Goal: Task Accomplishment & Management: Manage account settings

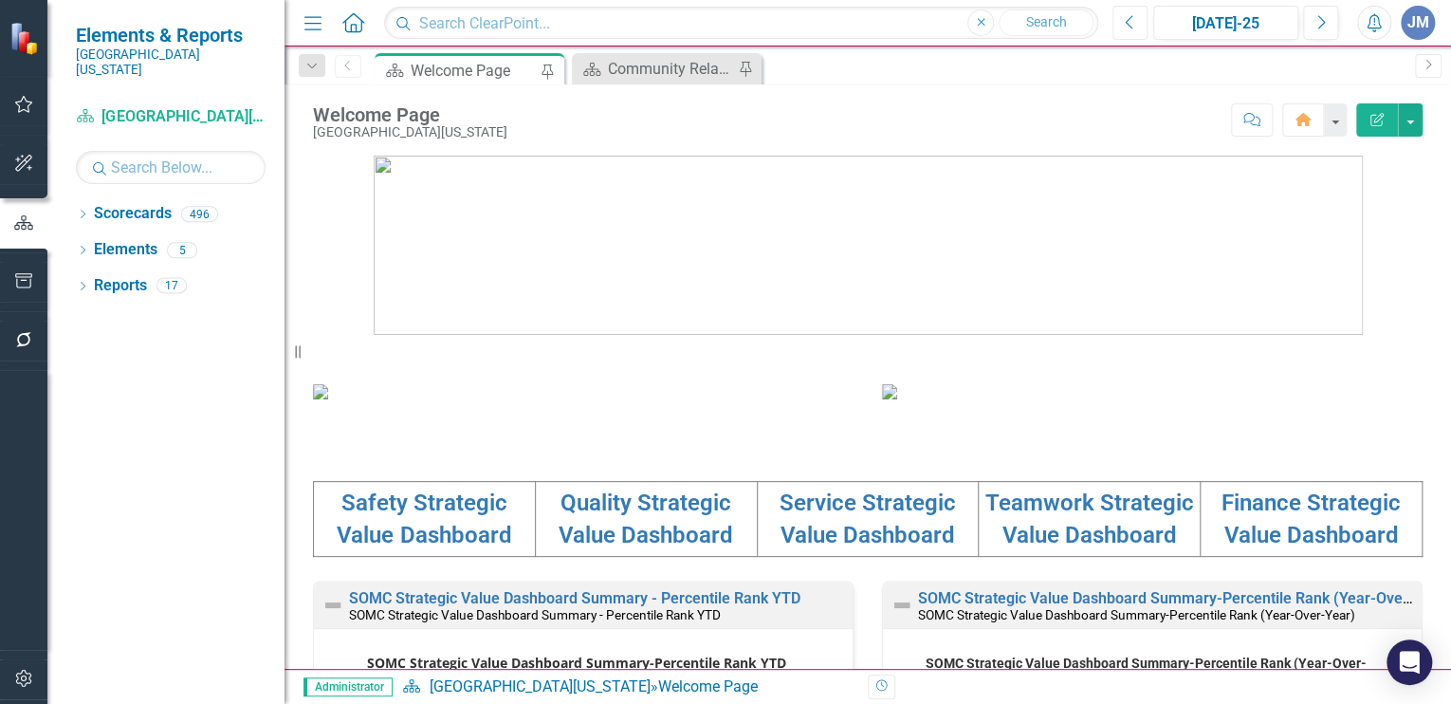
click at [1133, 19] on icon "Previous" at bounding box center [1130, 22] width 10 height 17
click at [112, 151] on input "text" at bounding box center [171, 167] width 190 height 33
click at [83, 211] on icon "Dropdown" at bounding box center [82, 216] width 13 height 10
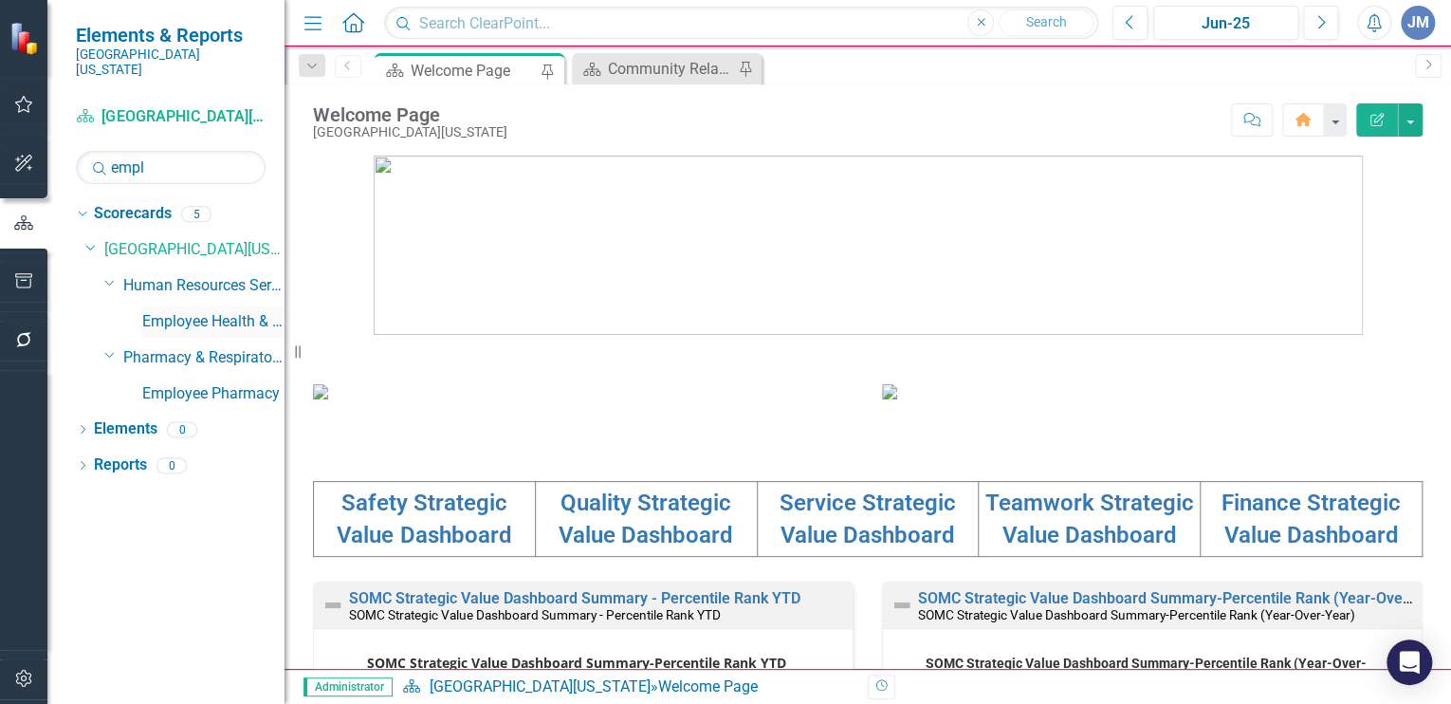
click at [220, 311] on link "Employee Health & Wellness" at bounding box center [213, 322] width 142 height 22
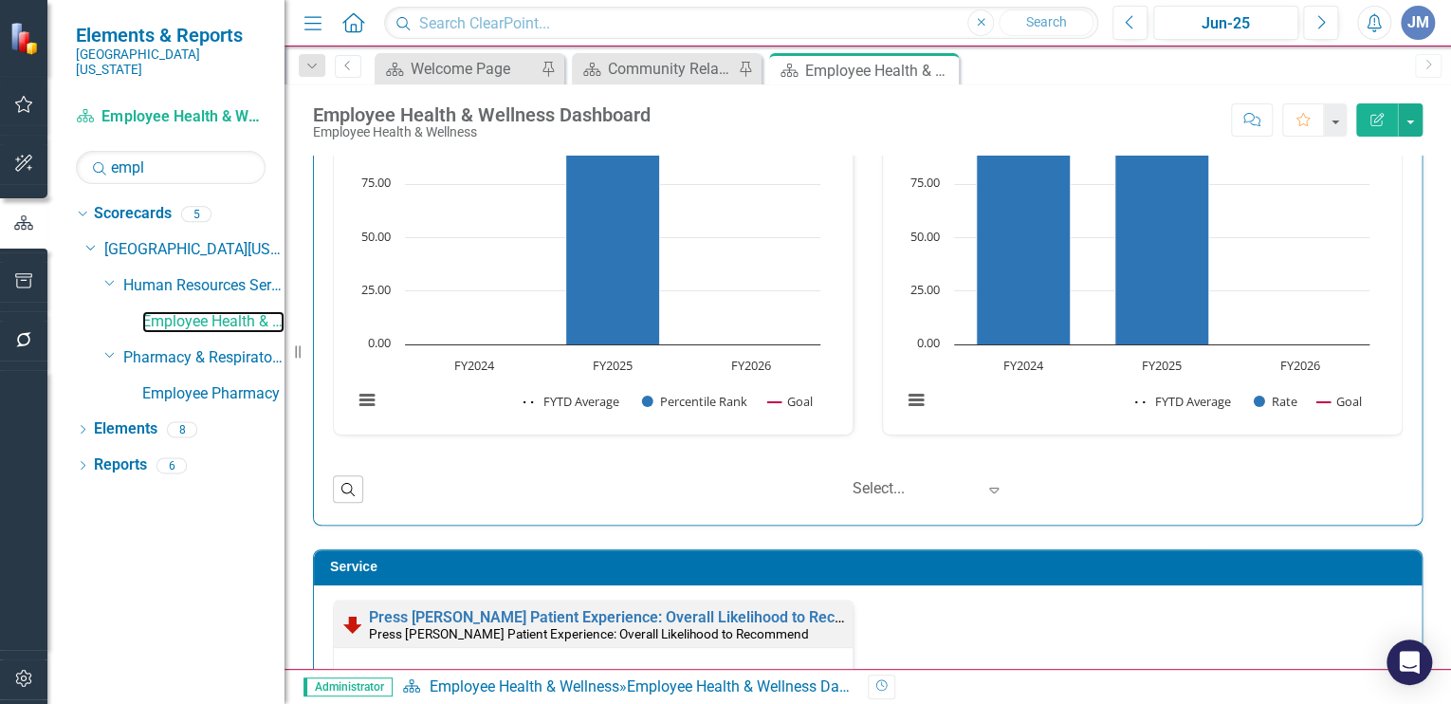
scroll to position [1100, 0]
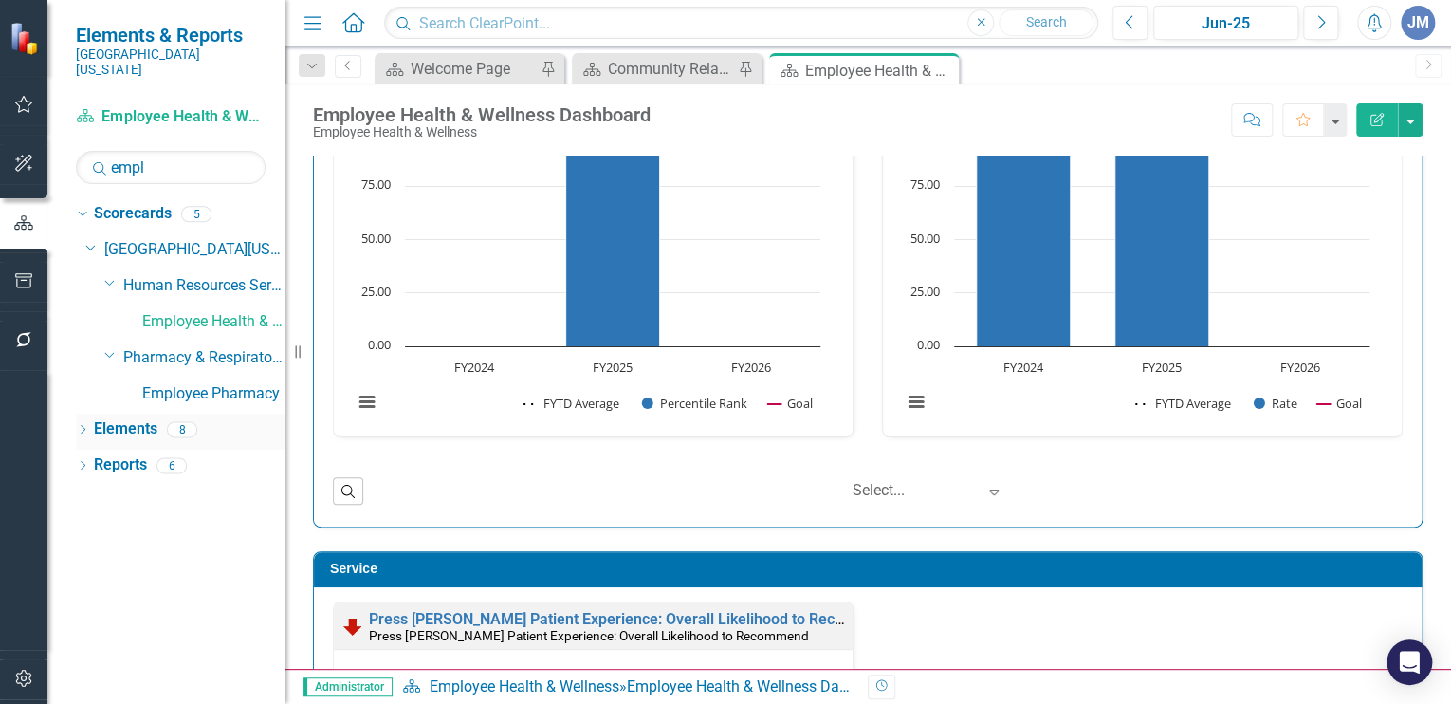
click at [83, 426] on icon "Dropdown" at bounding box center [82, 431] width 13 height 10
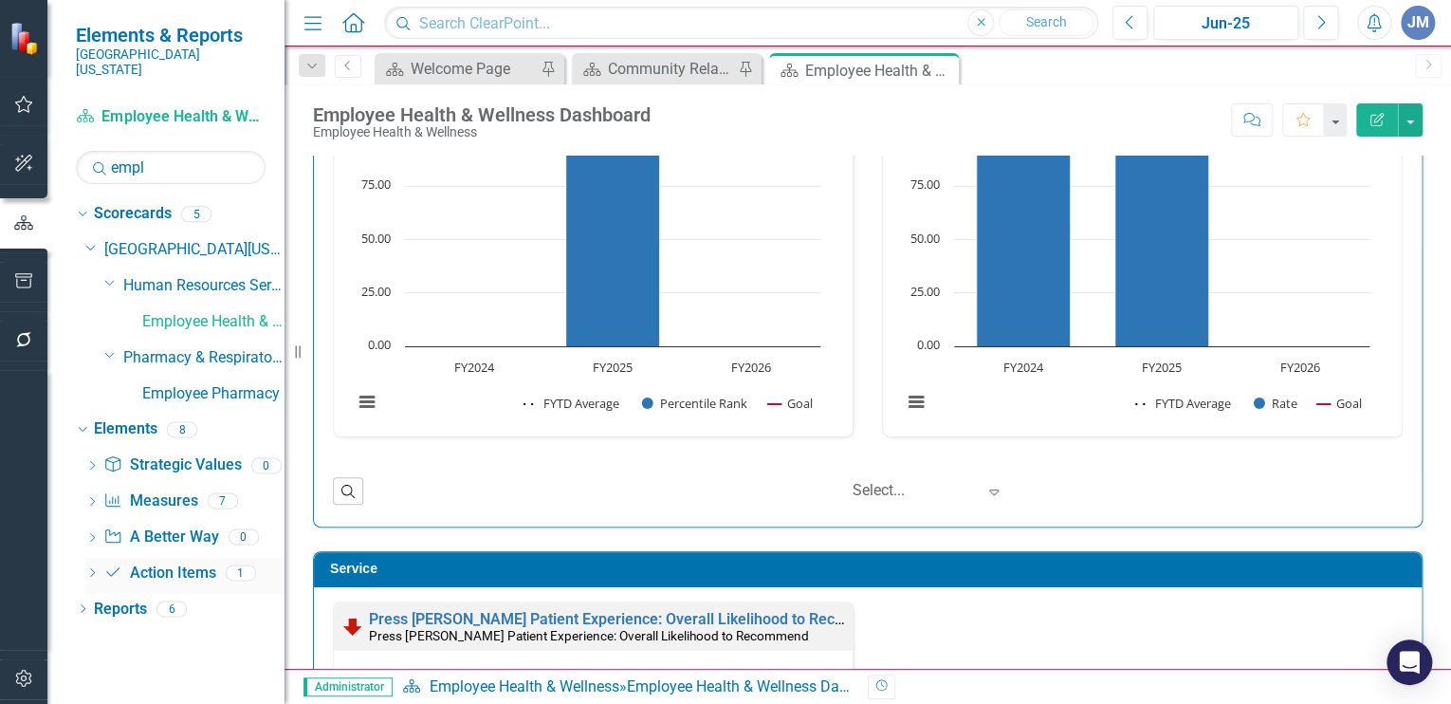
click at [156, 562] on link "Action Item Action Items" at bounding box center [159, 573] width 112 height 22
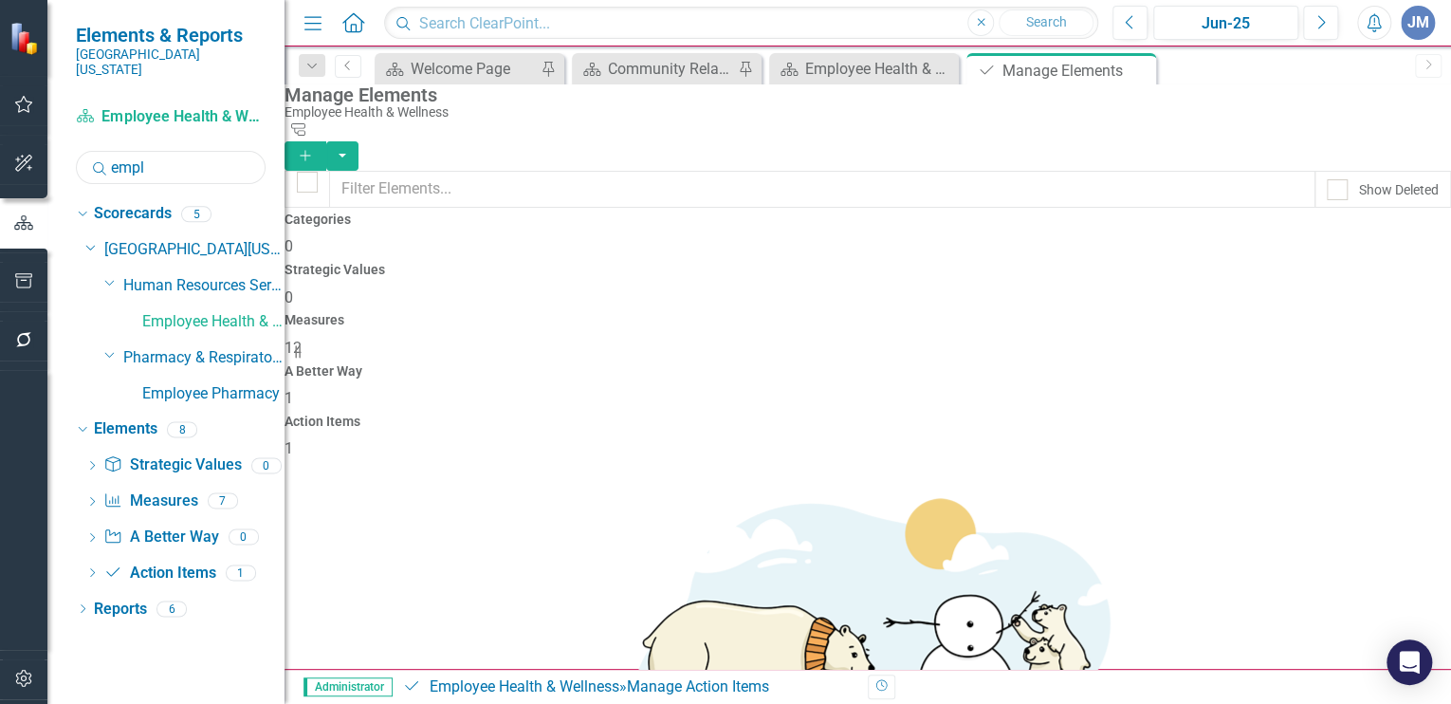
click at [158, 153] on input "empl" at bounding box center [171, 167] width 190 height 33
drag, startPoint x: 152, startPoint y: 153, endPoint x: 98, endPoint y: 156, distance: 54.1
click at [86, 162] on input "empl" at bounding box center [171, 167] width 190 height 33
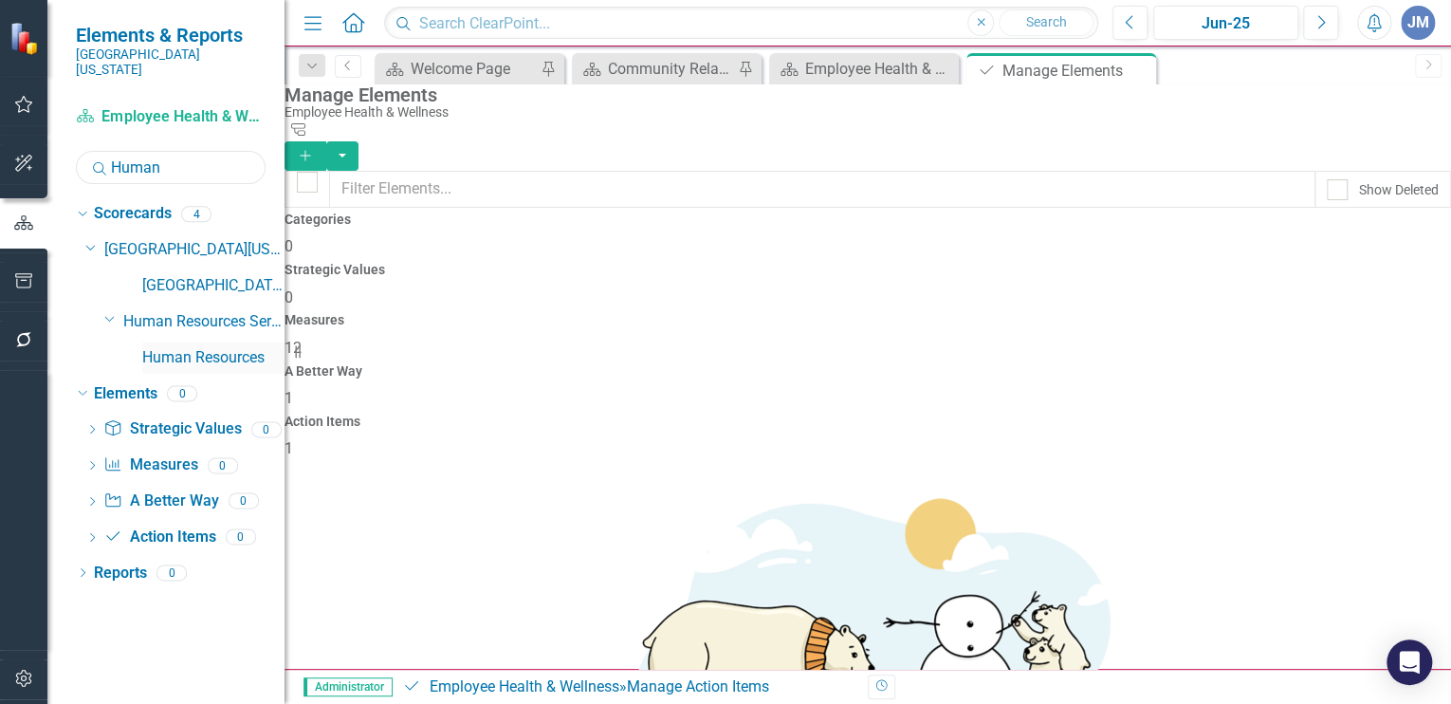
type input "Human"
click at [224, 347] on link "Human Resources" at bounding box center [213, 358] width 142 height 22
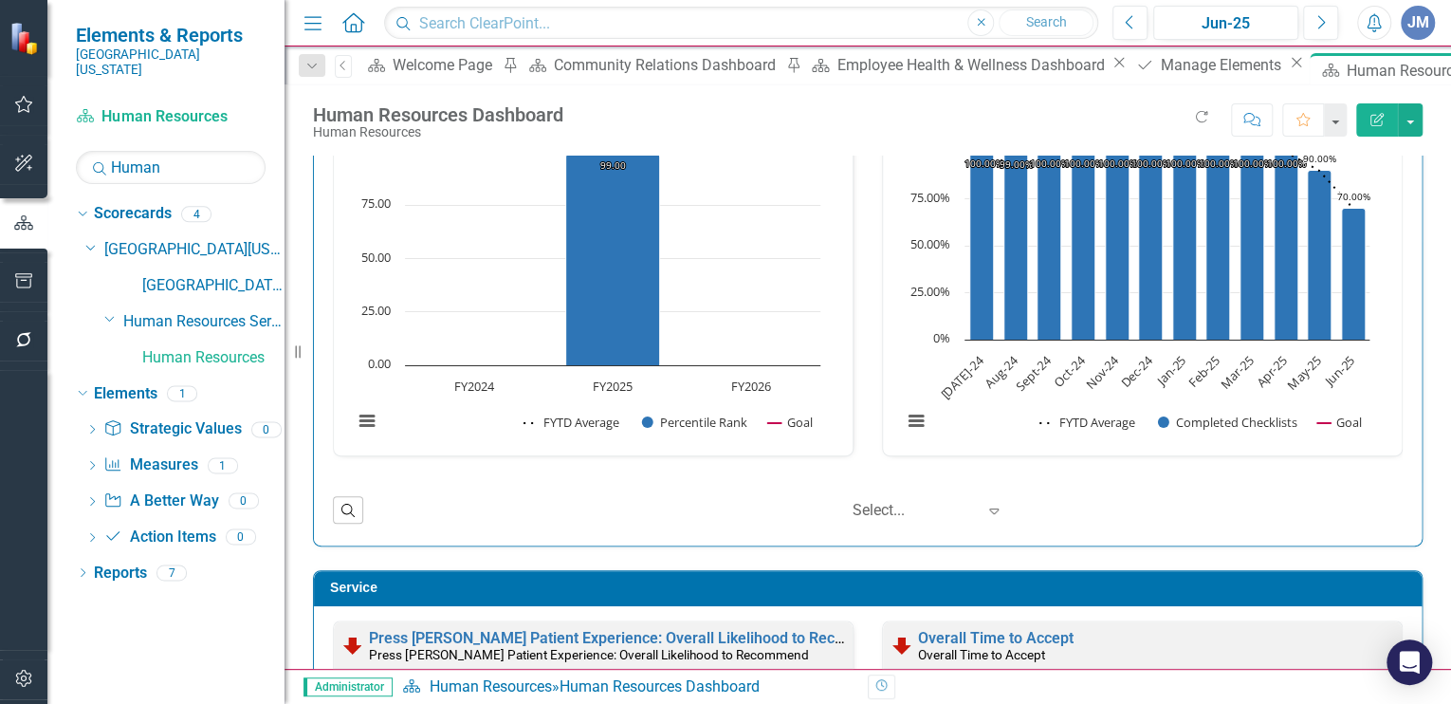
scroll to position [710, 0]
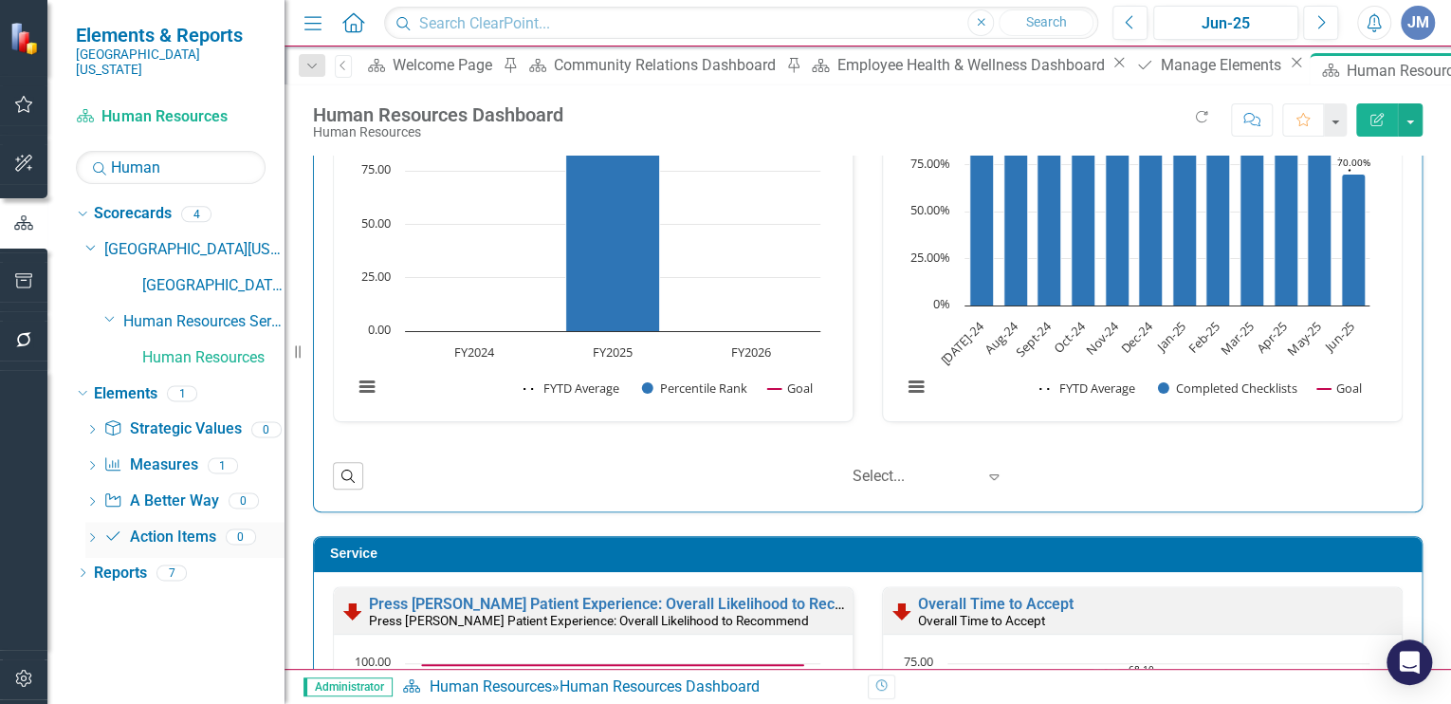
click at [164, 522] on div "Action Item Action Items" at bounding box center [159, 537] width 112 height 31
click at [166, 526] on link "Action Item Action Items" at bounding box center [159, 537] width 112 height 22
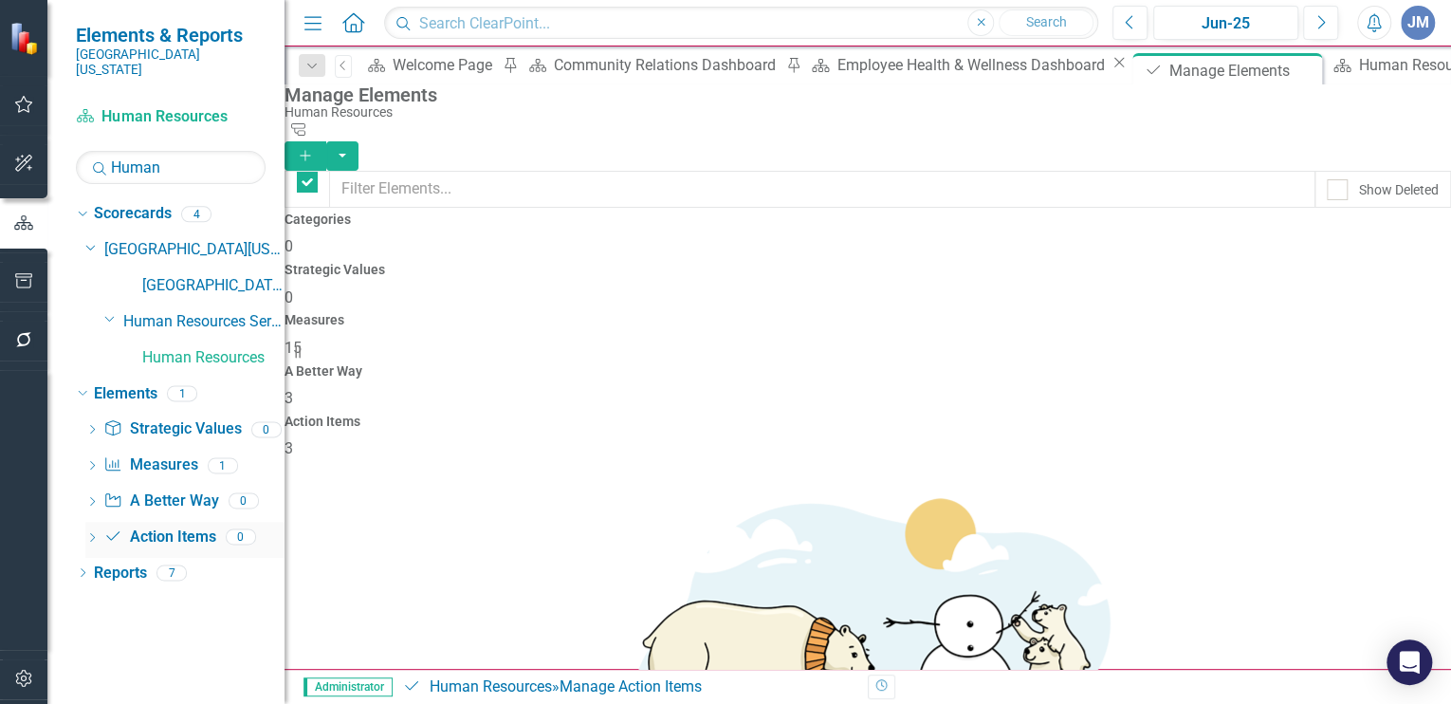
checkbox input "false"
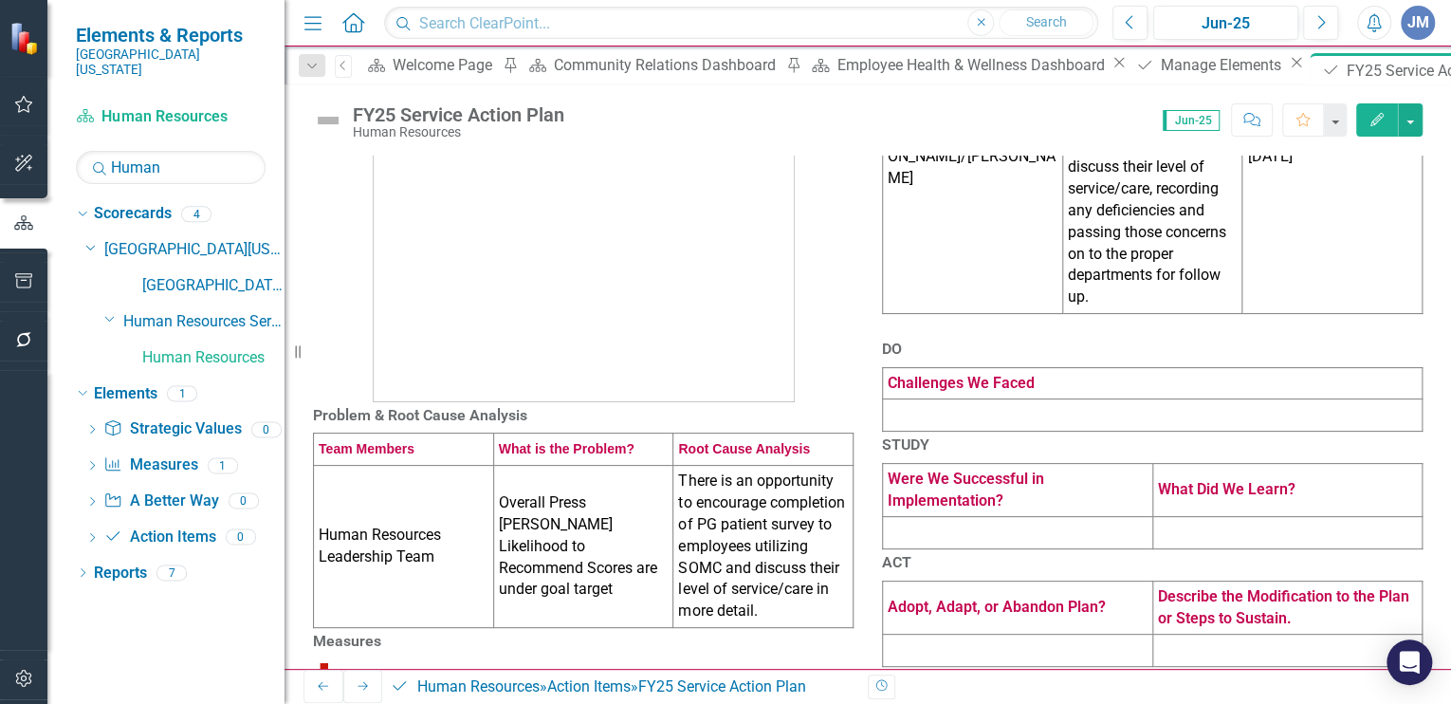
scroll to position [193, 0]
click at [953, 433] on td at bounding box center [1153, 417] width 540 height 32
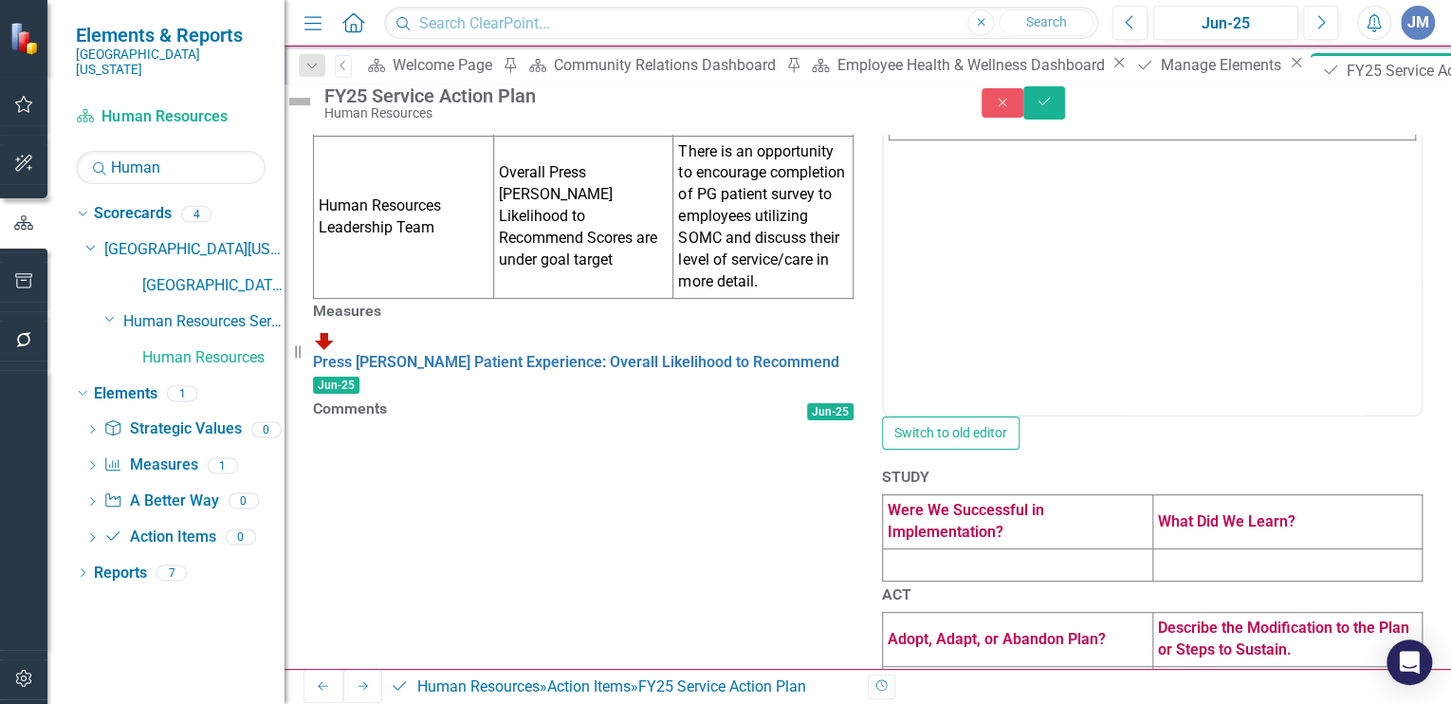
scroll to position [502, 0]
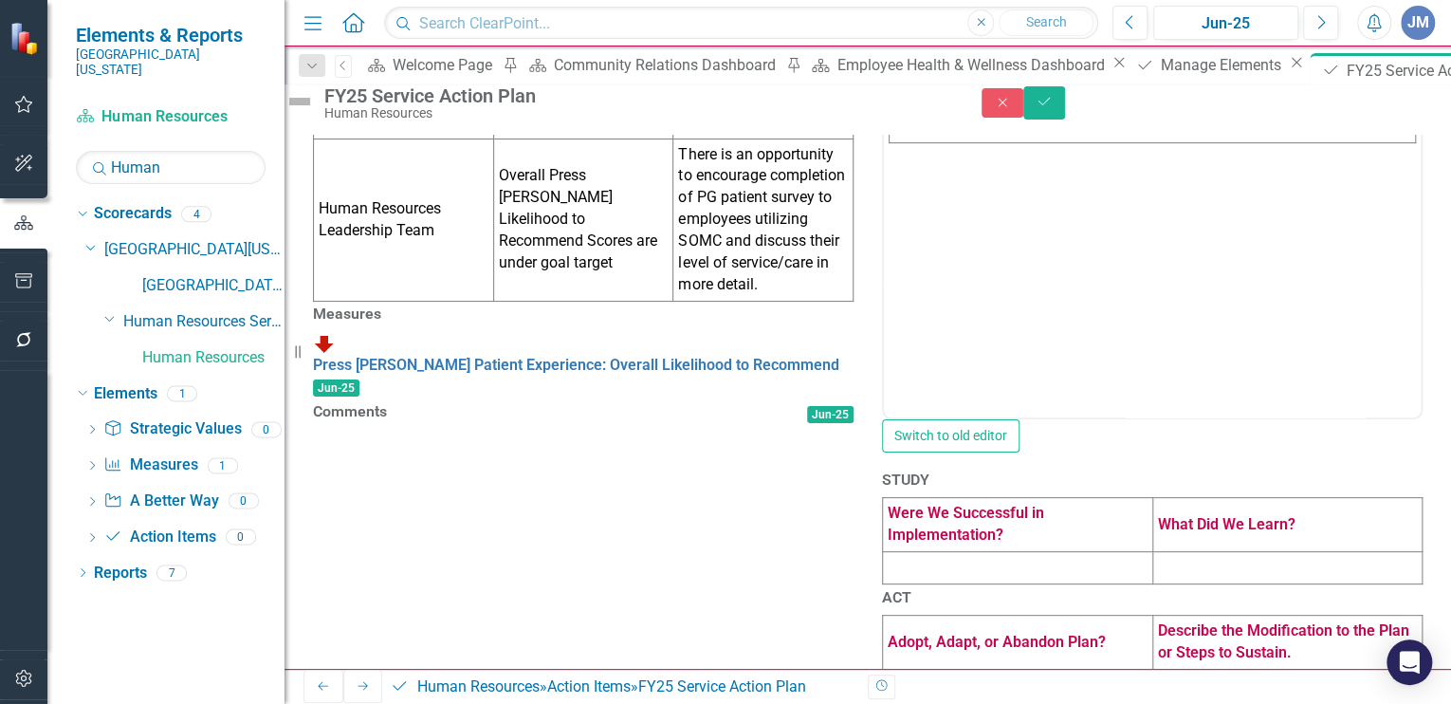
click at [891, 155] on body "Challenges We Faced" at bounding box center [1152, 227] width 537 height 285
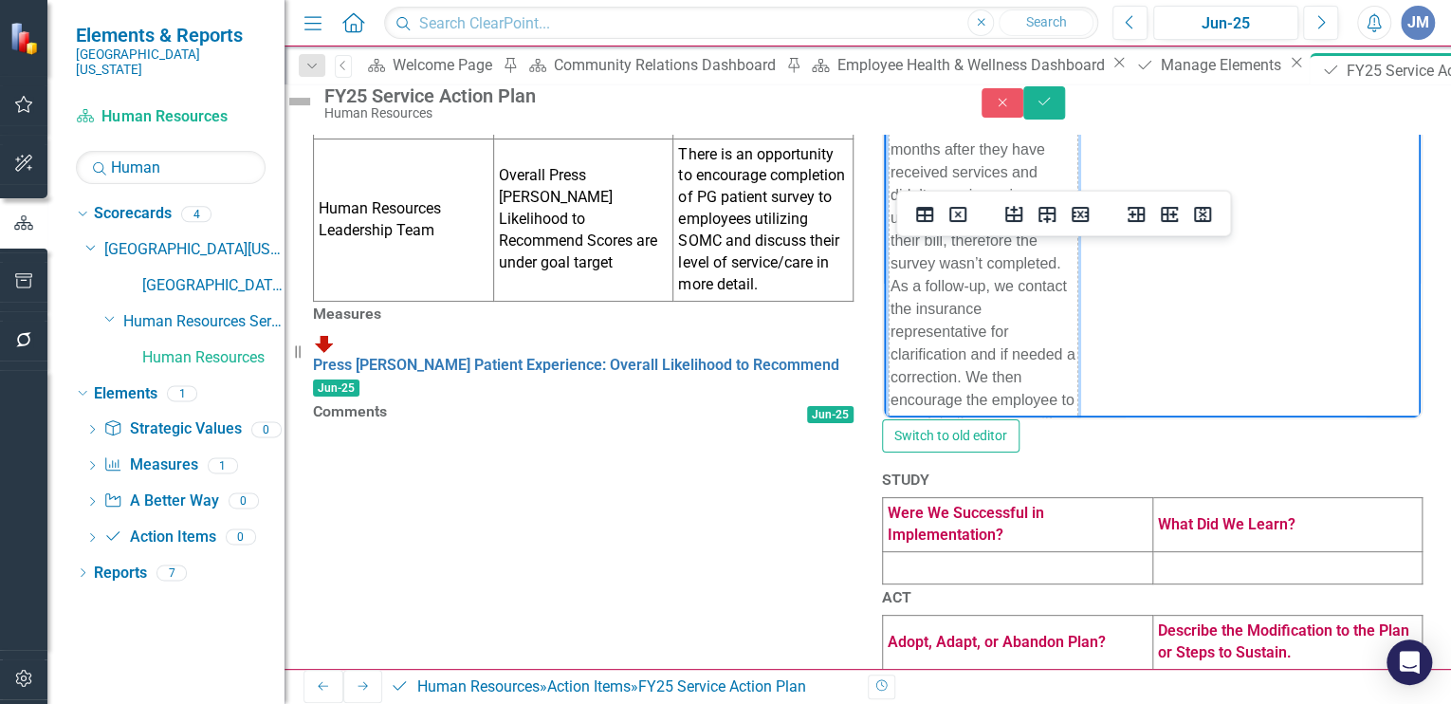
scroll to position [61, 0]
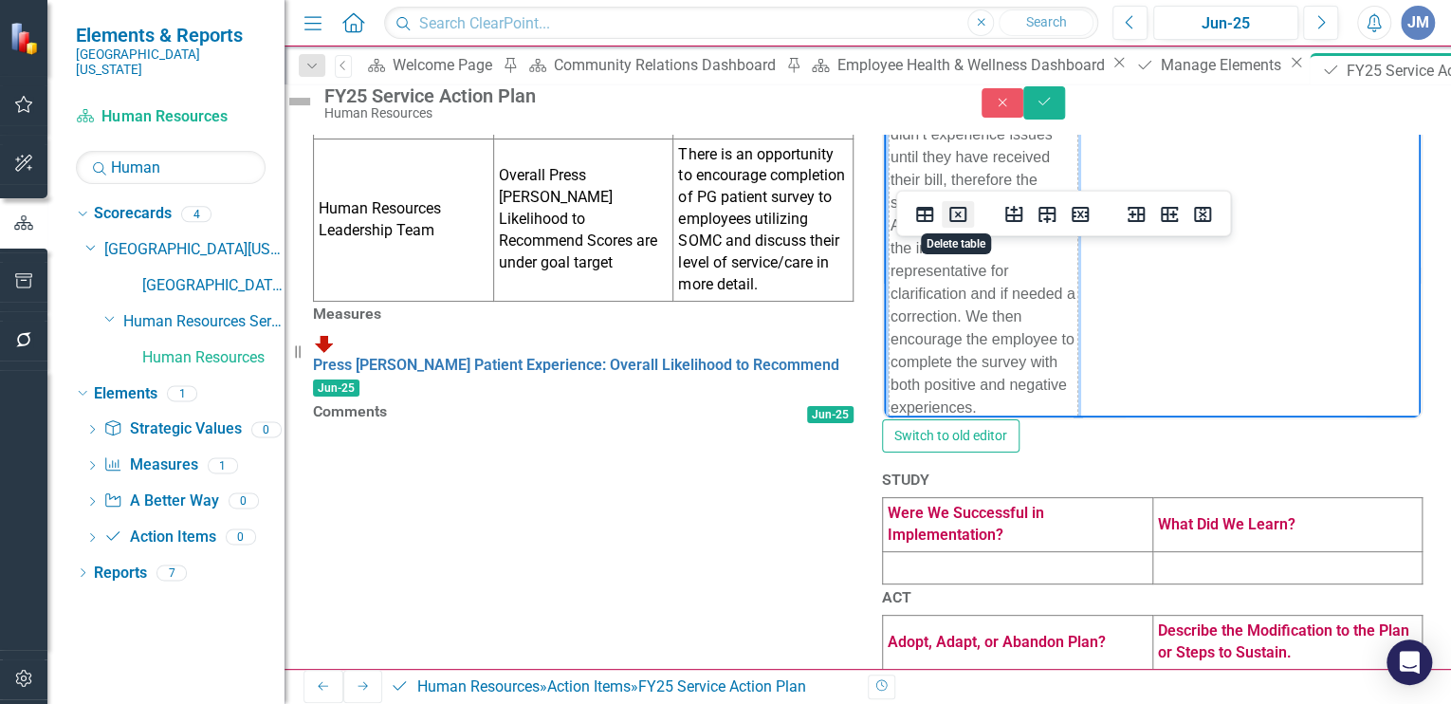
click at [956, 209] on icon "Delete table" at bounding box center [957, 214] width 23 height 23
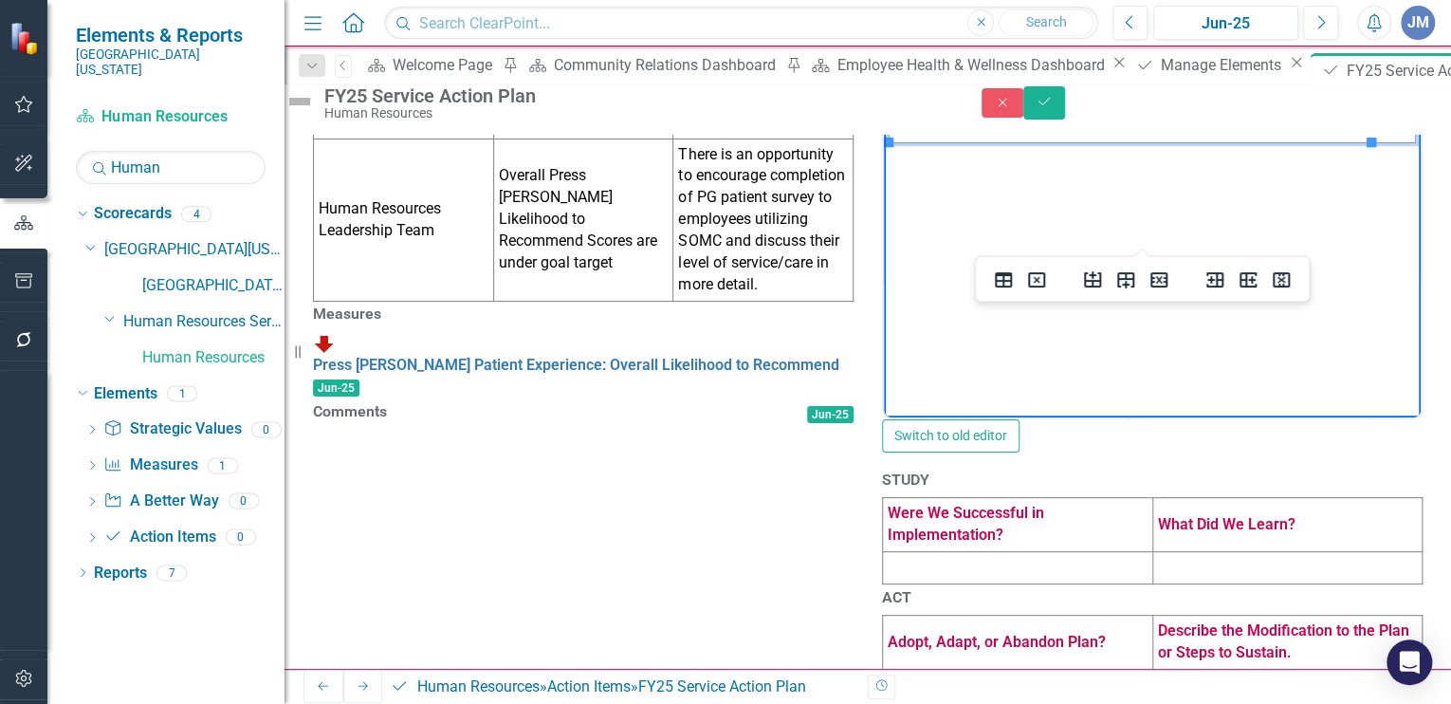
paste body "Rich Text Area. Press ALT-0 for help."
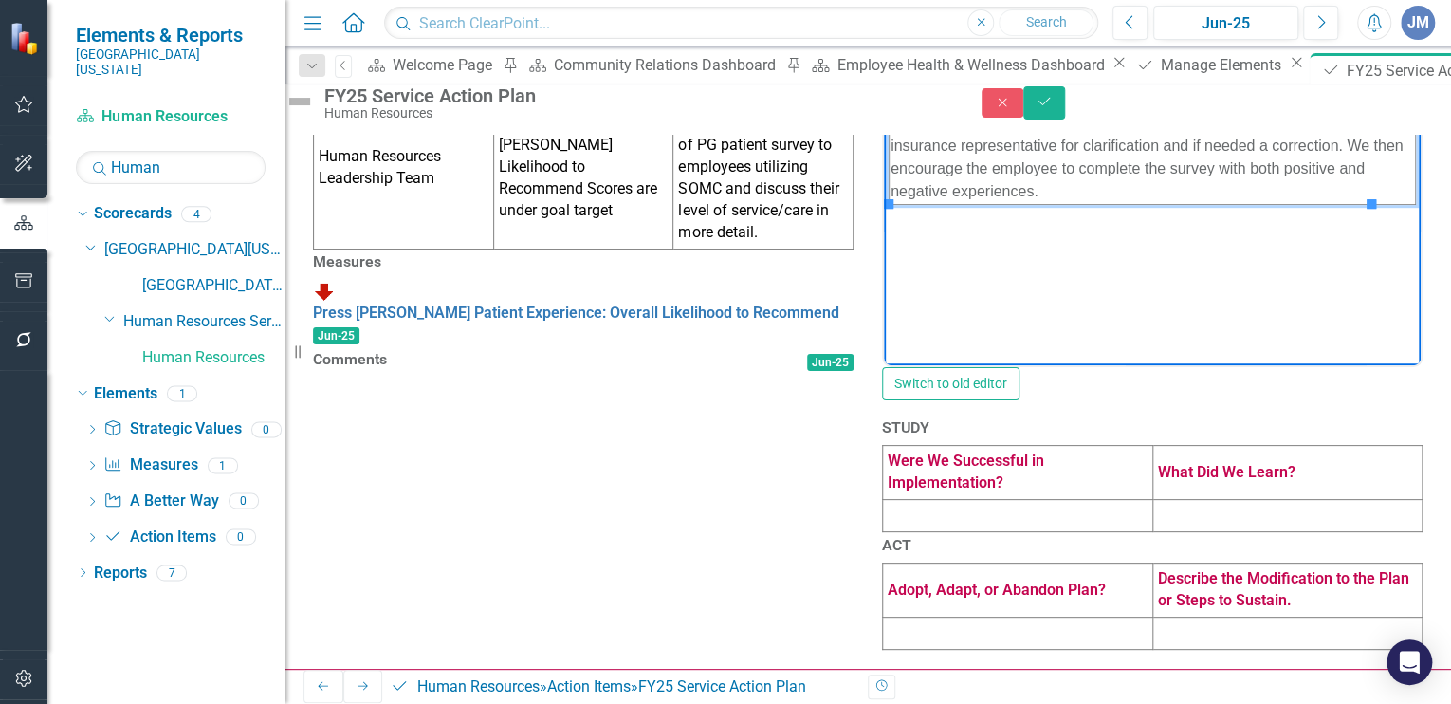
scroll to position [799, 0]
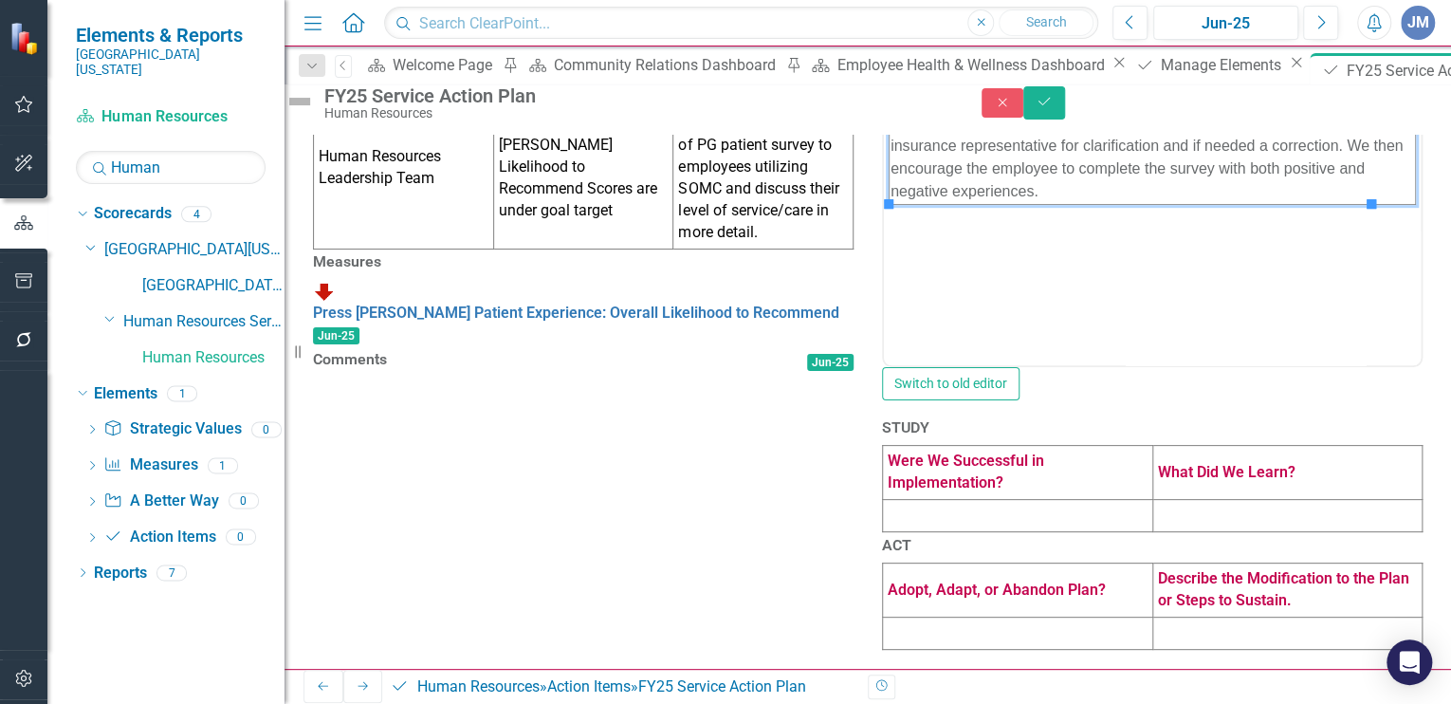
click at [930, 500] on td at bounding box center [1018, 516] width 270 height 32
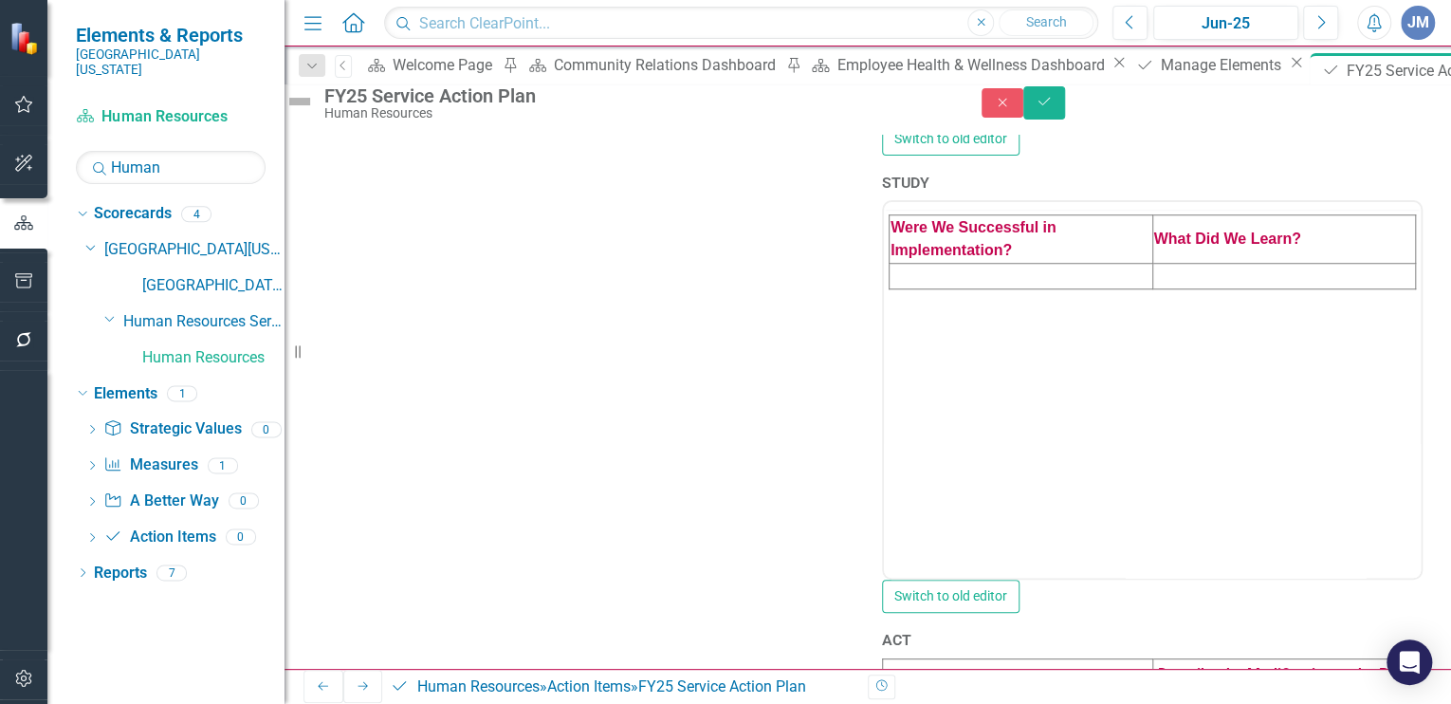
scroll to position [0, 0]
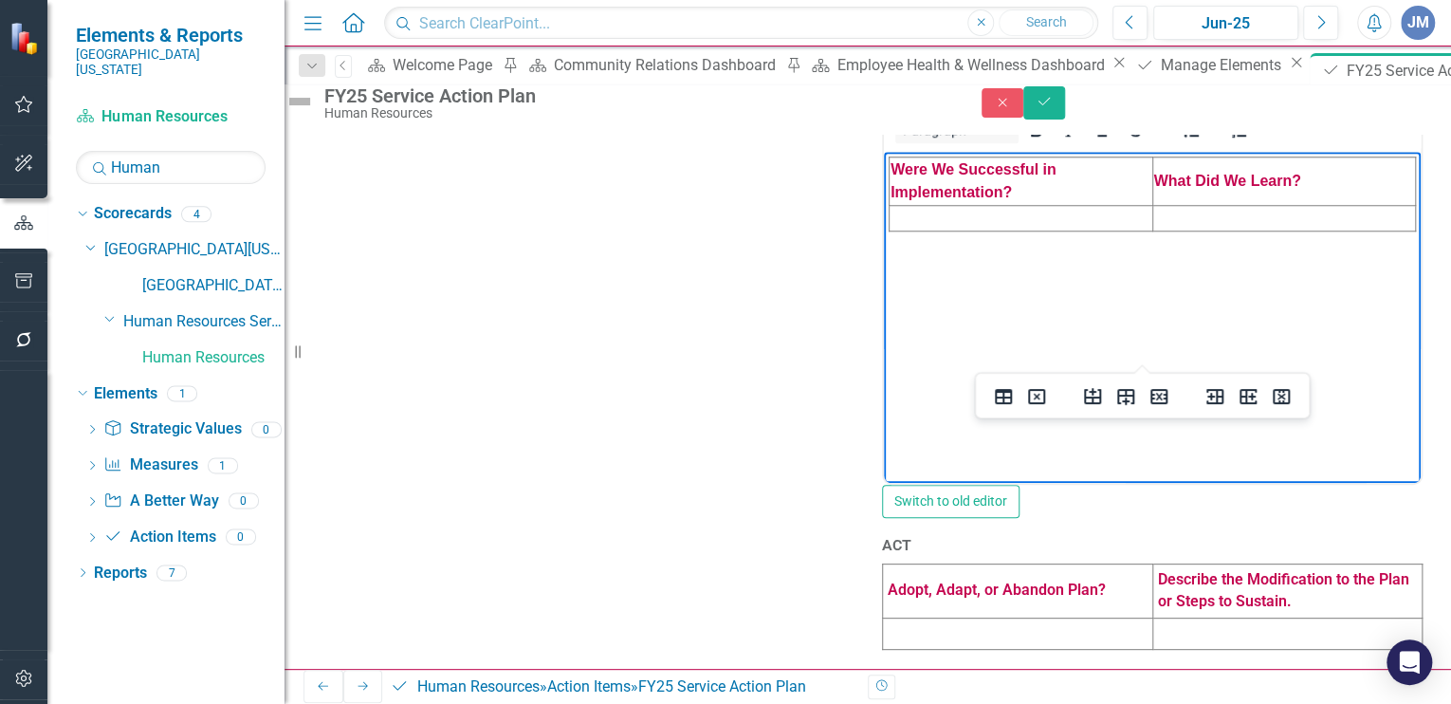
click at [898, 224] on td "Rich Text Area. Press ALT-0 for help." at bounding box center [1022, 219] width 264 height 26
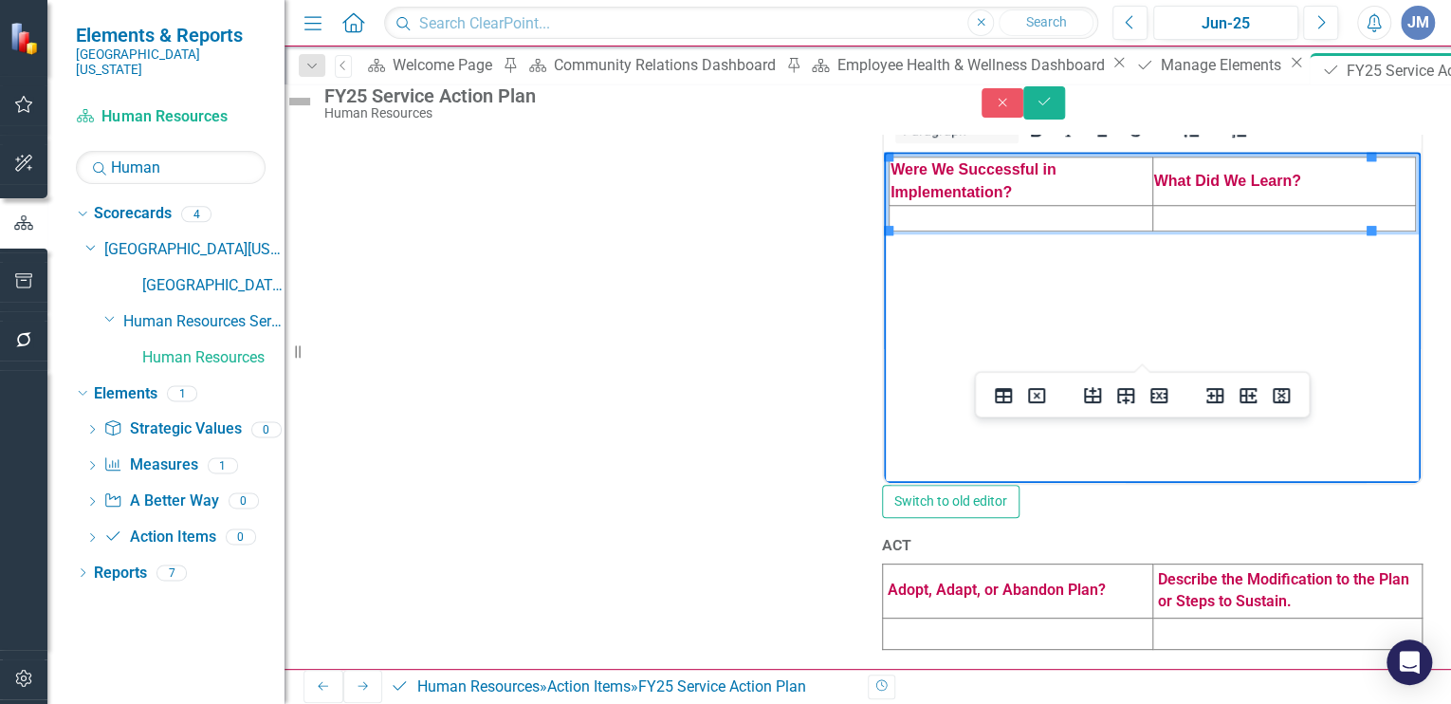
scroll to position [948, 0]
paste body "Rich Text Area. Press ALT-0 for help."
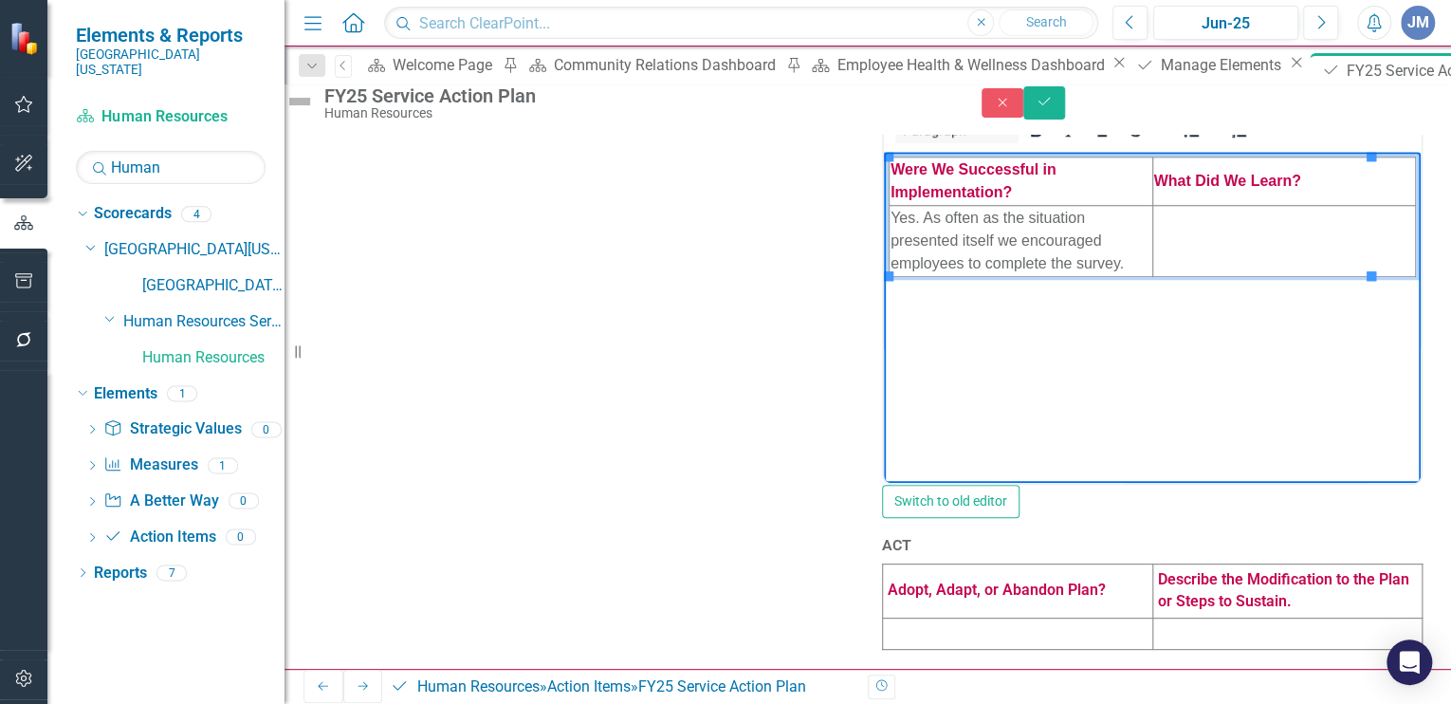
click at [1163, 224] on td "Rich Text Area. Press ALT-0 for help." at bounding box center [1284, 241] width 264 height 71
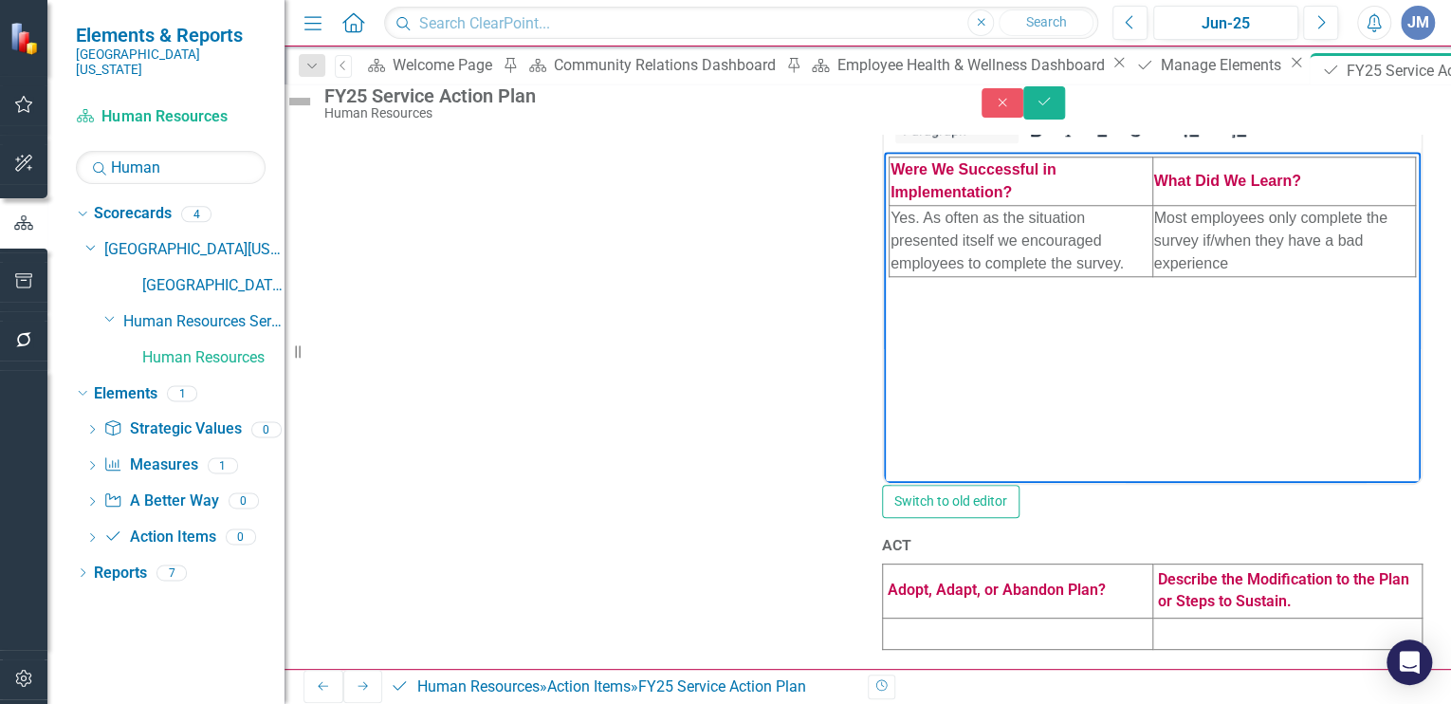
click at [914, 617] on td at bounding box center [1018, 633] width 270 height 32
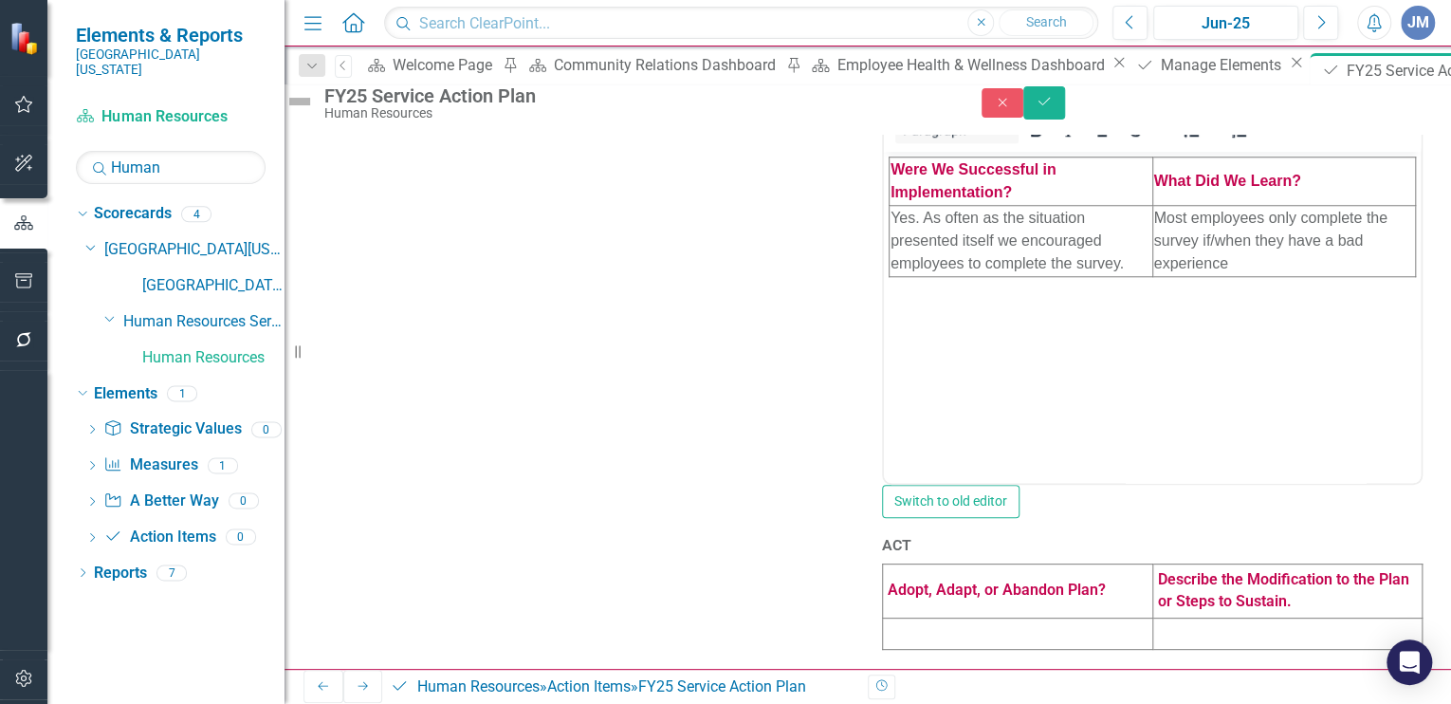
click at [909, 617] on td at bounding box center [1018, 633] width 270 height 32
click at [916, 617] on td at bounding box center [1018, 633] width 270 height 32
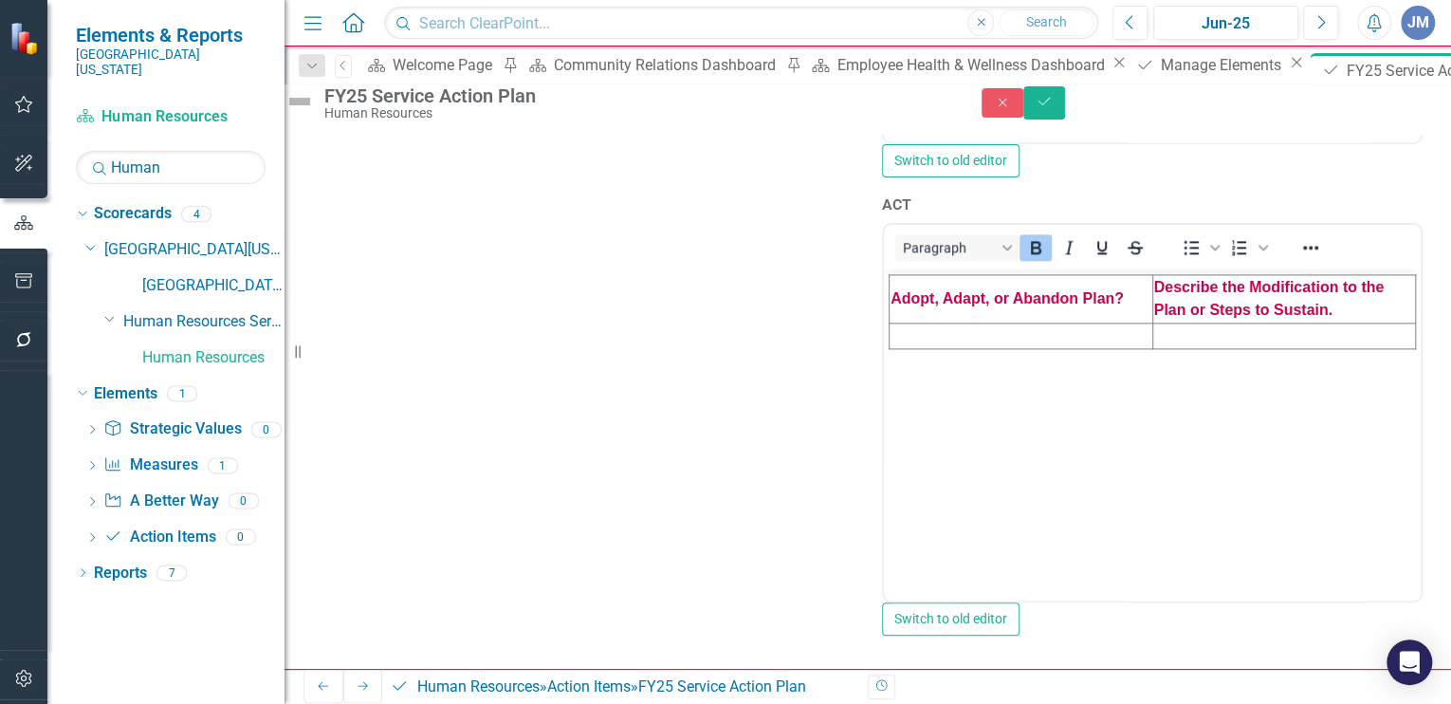
scroll to position [1461, 0]
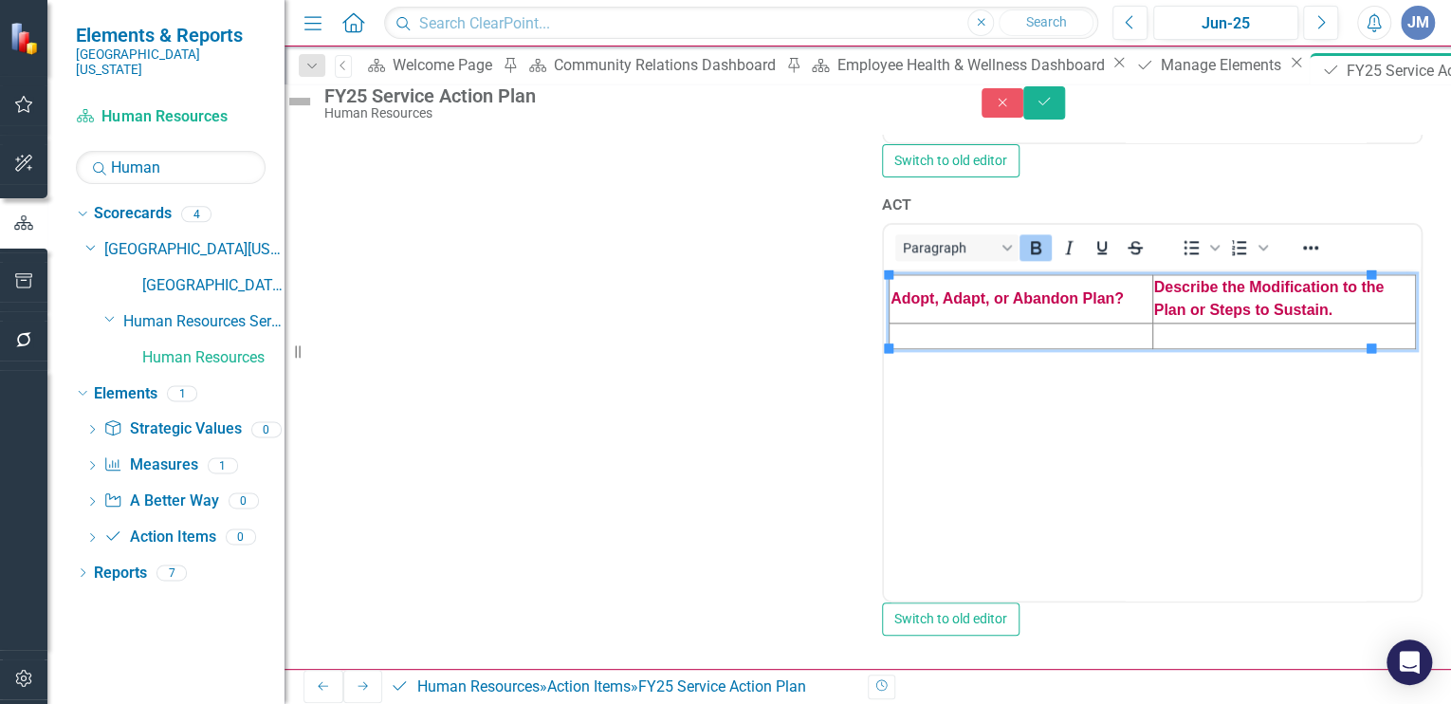
click at [910, 332] on td "Rich Text Area. Press ALT-0 for help." at bounding box center [1022, 336] width 264 height 26
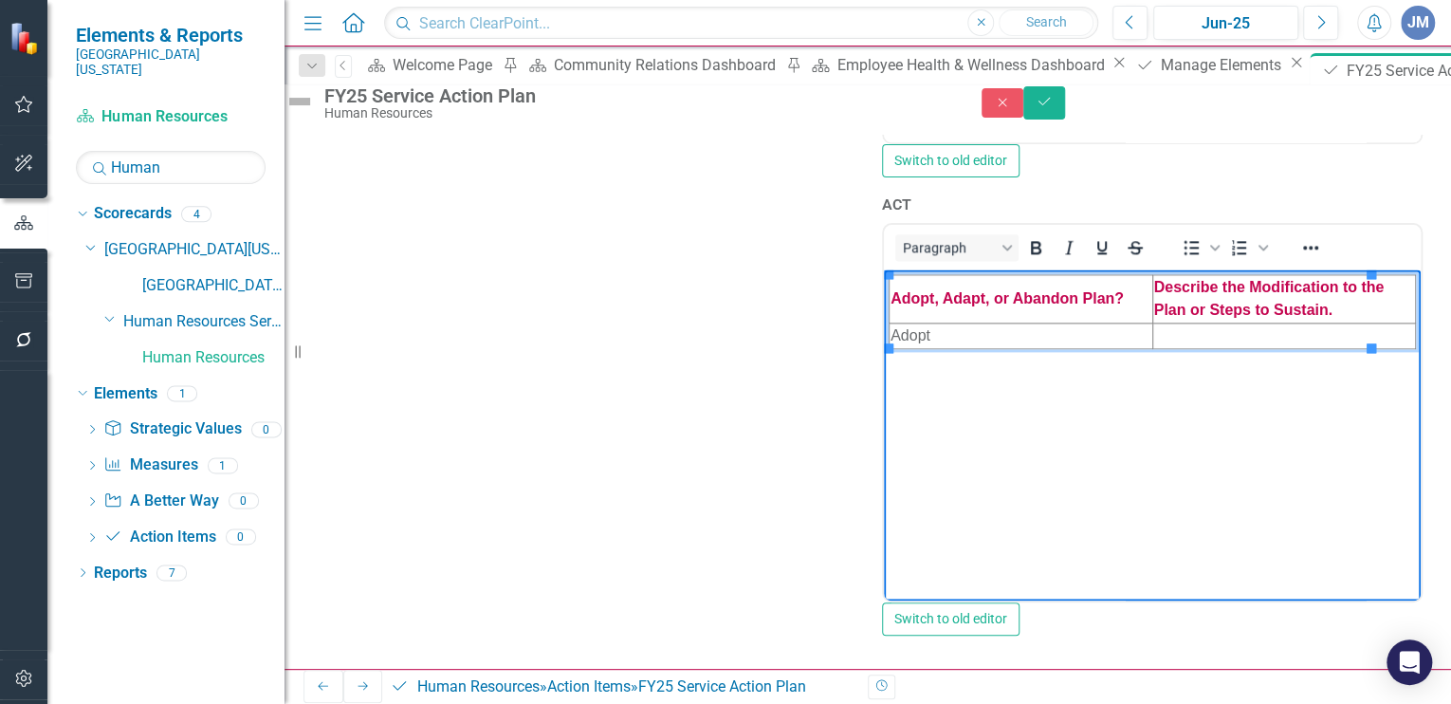
click at [1166, 340] on td "Rich Text Area. Press ALT-0 for help." at bounding box center [1284, 336] width 264 height 26
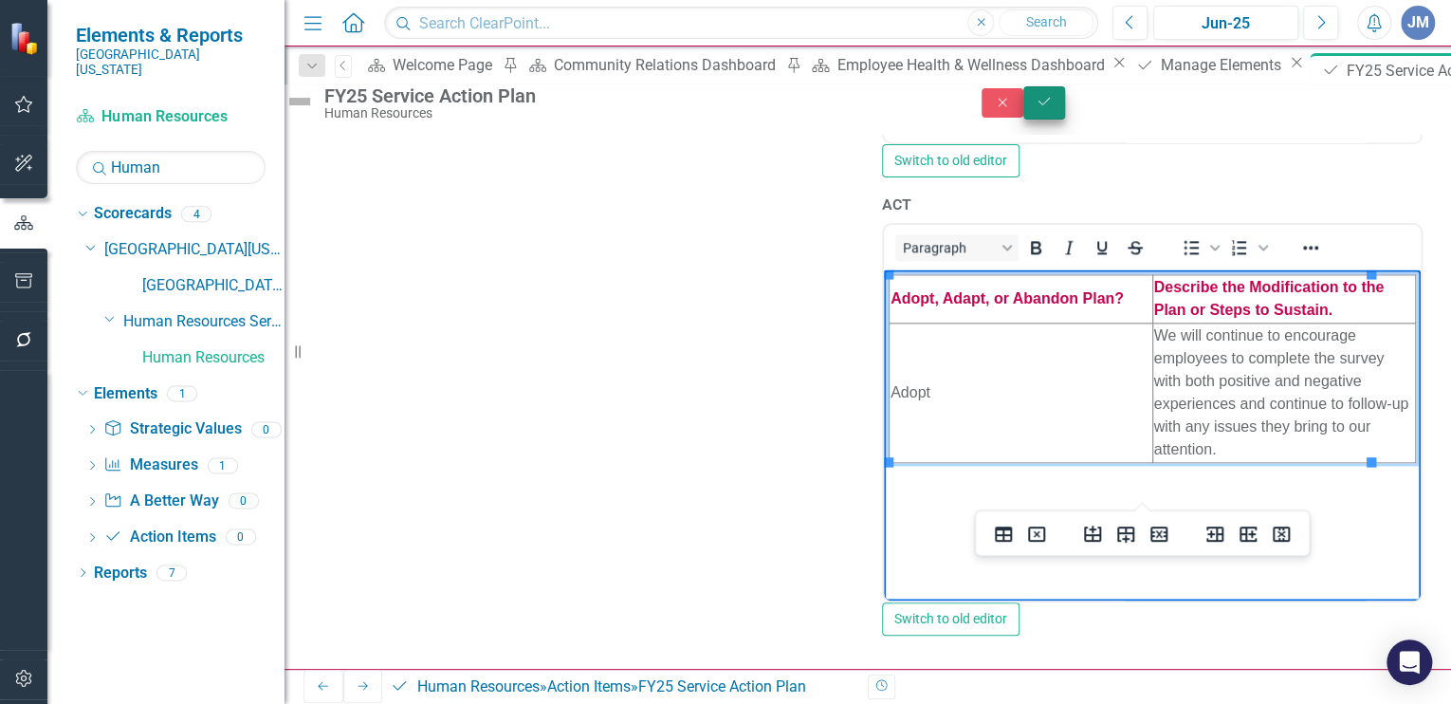
click at [1053, 108] on icon "Save" at bounding box center [1044, 101] width 17 height 13
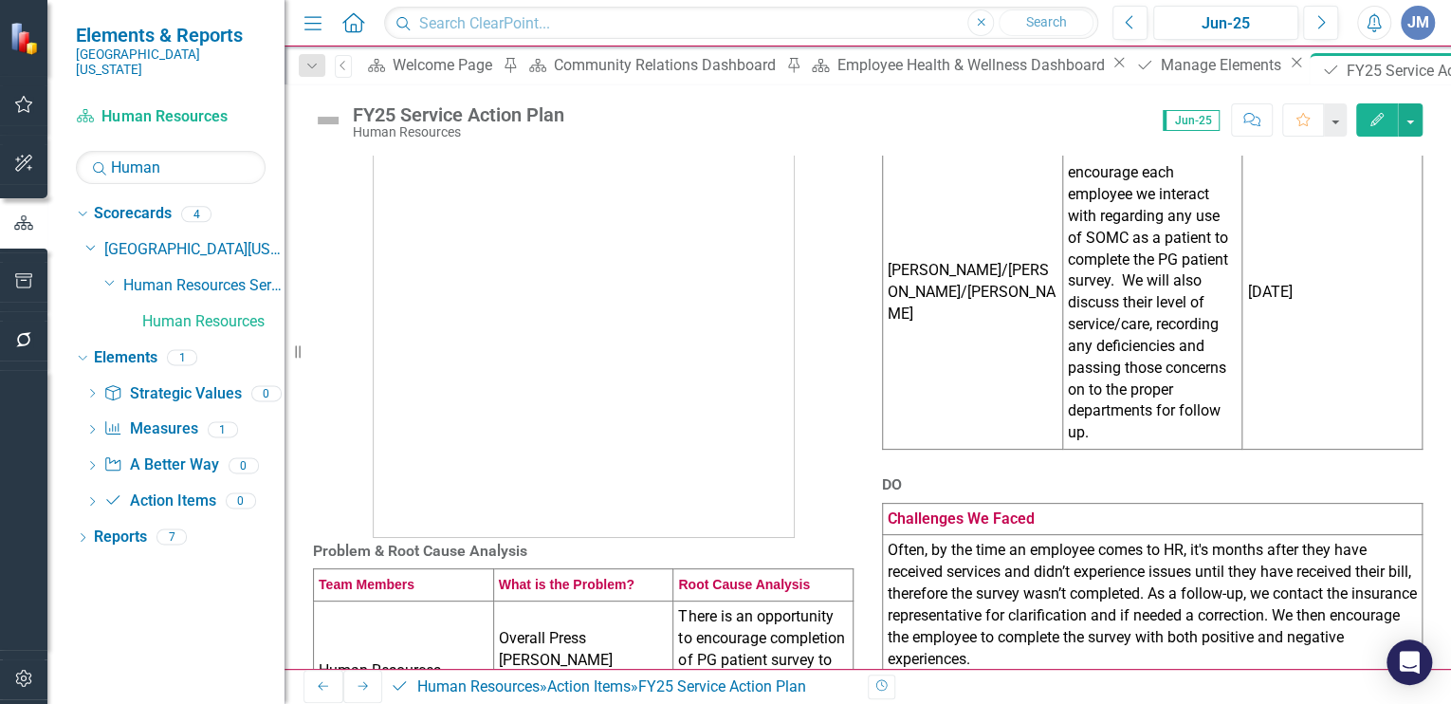
scroll to position [0, 0]
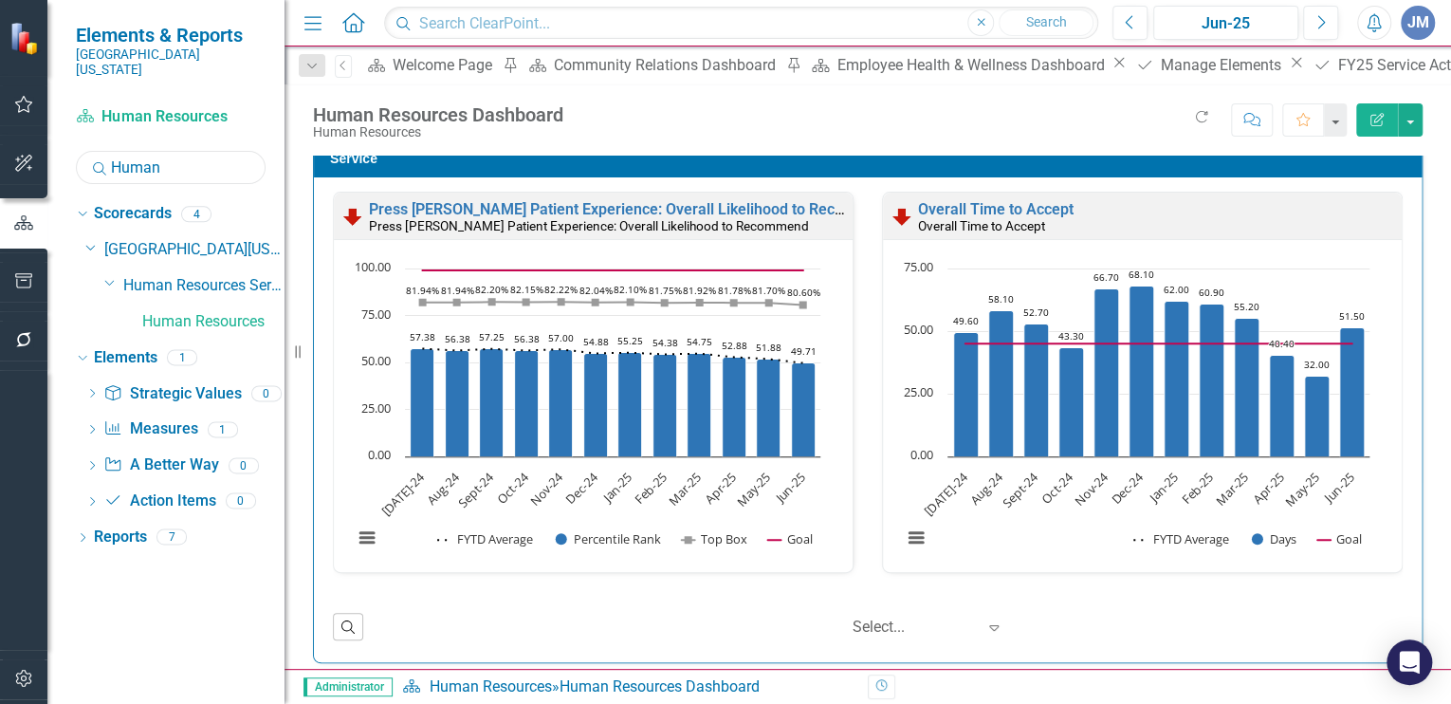
scroll to position [1106, 0]
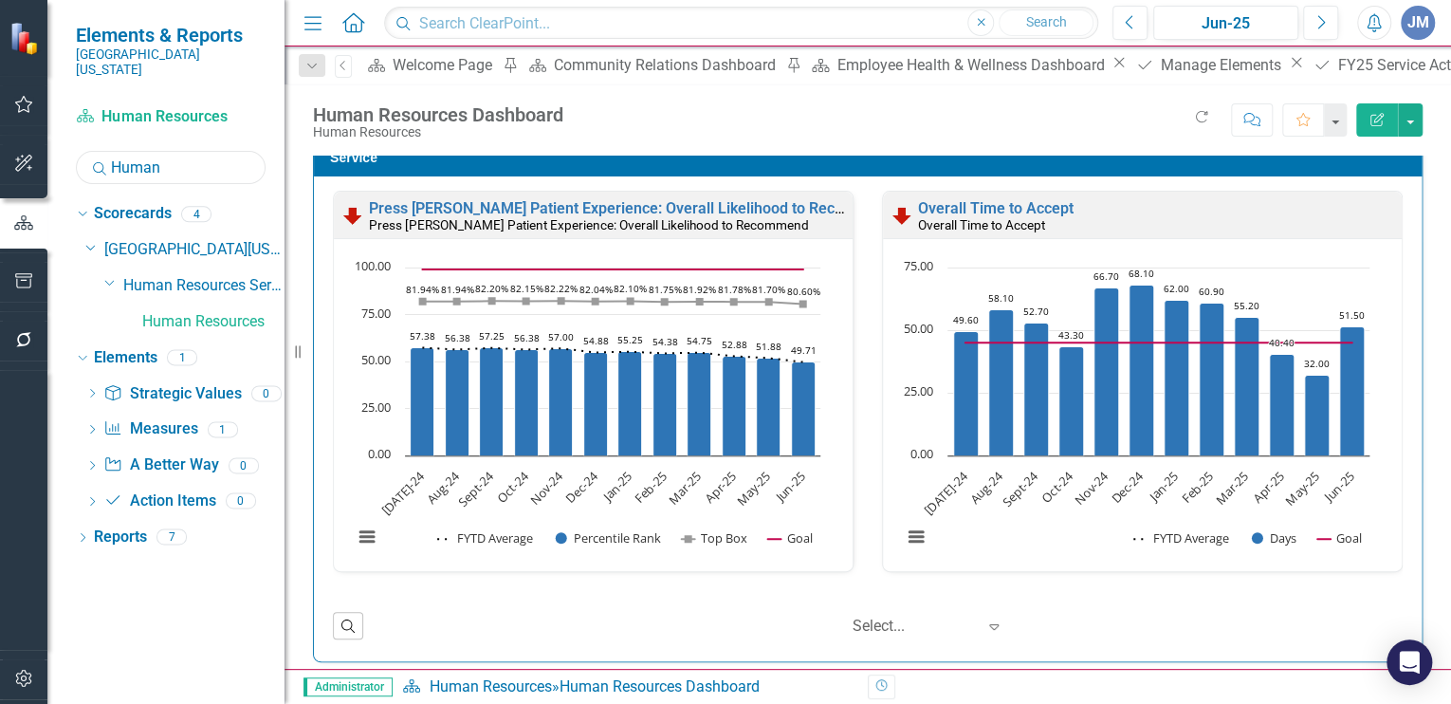
drag, startPoint x: 170, startPoint y: 150, endPoint x: 110, endPoint y: 152, distance: 59.8
click at [110, 152] on input "Human" at bounding box center [171, 167] width 190 height 33
click at [167, 311] on link "Athletic Training" at bounding box center [213, 322] width 142 height 22
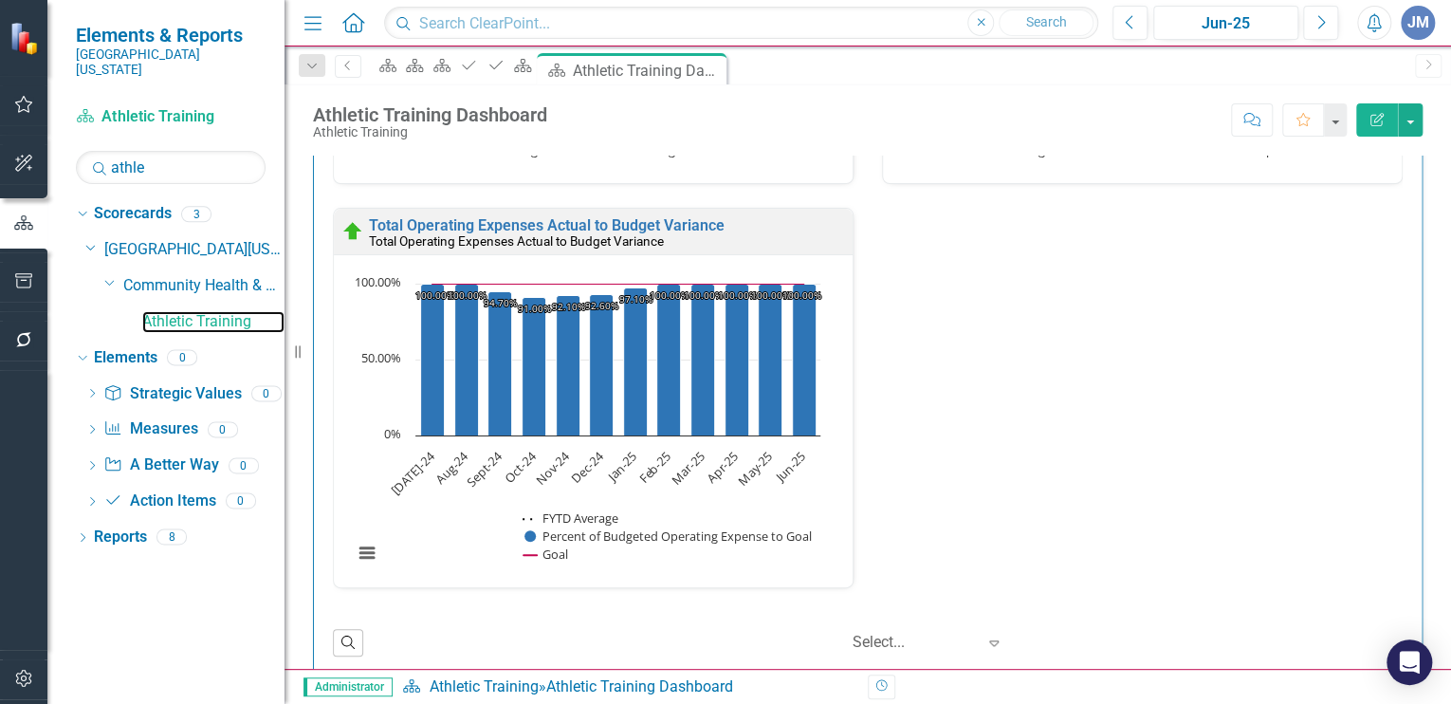
scroll to position [3008, 0]
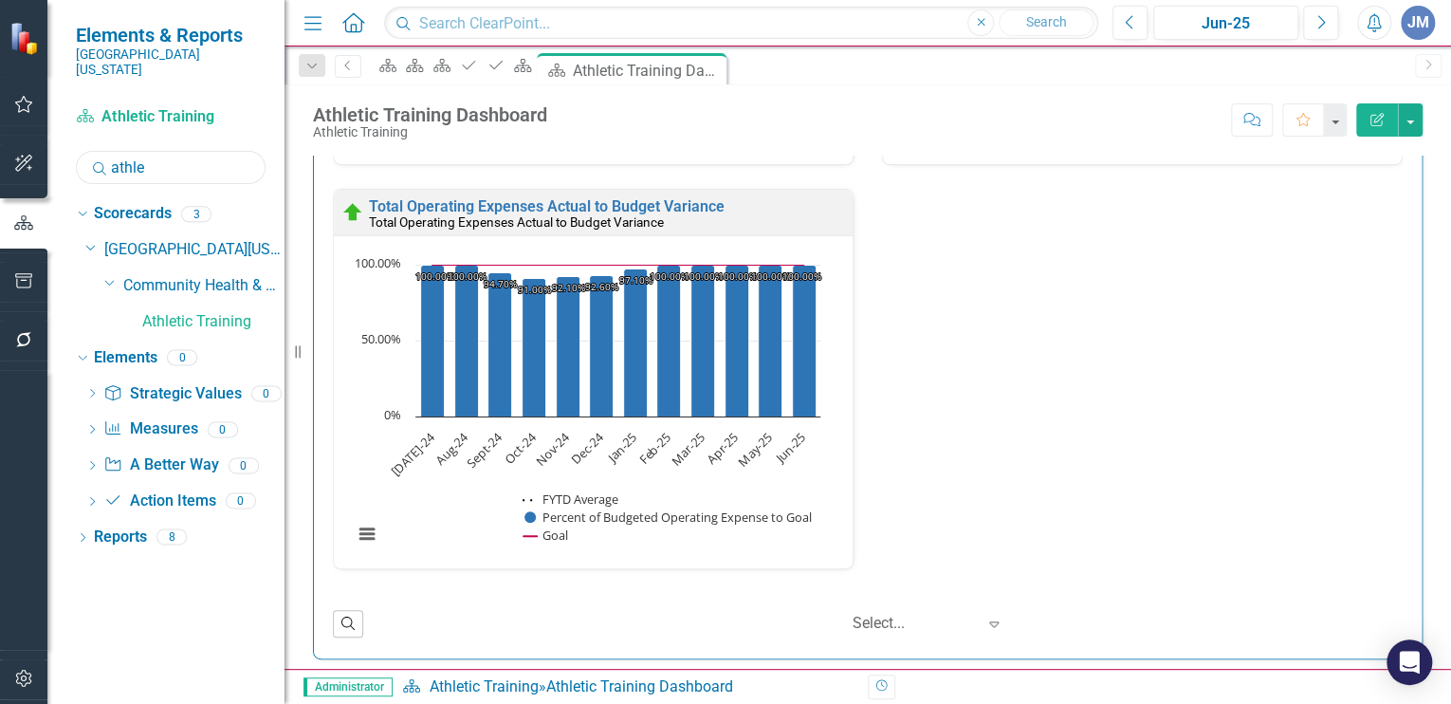
drag, startPoint x: 145, startPoint y: 147, endPoint x: 107, endPoint y: 154, distance: 38.5
click at [107, 154] on div "Search athle" at bounding box center [171, 167] width 190 height 33
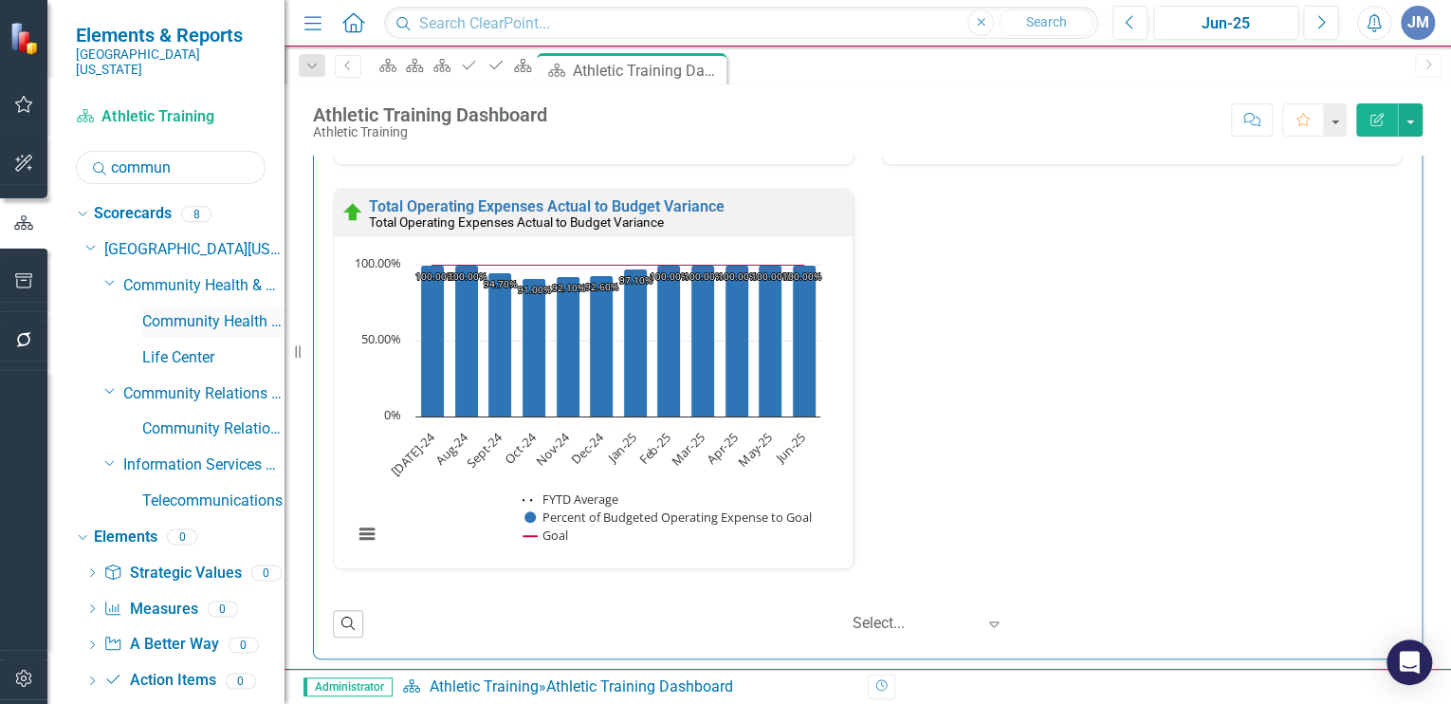
type input "commun"
click at [190, 311] on link "Community Health & Wellness" at bounding box center [213, 322] width 142 height 22
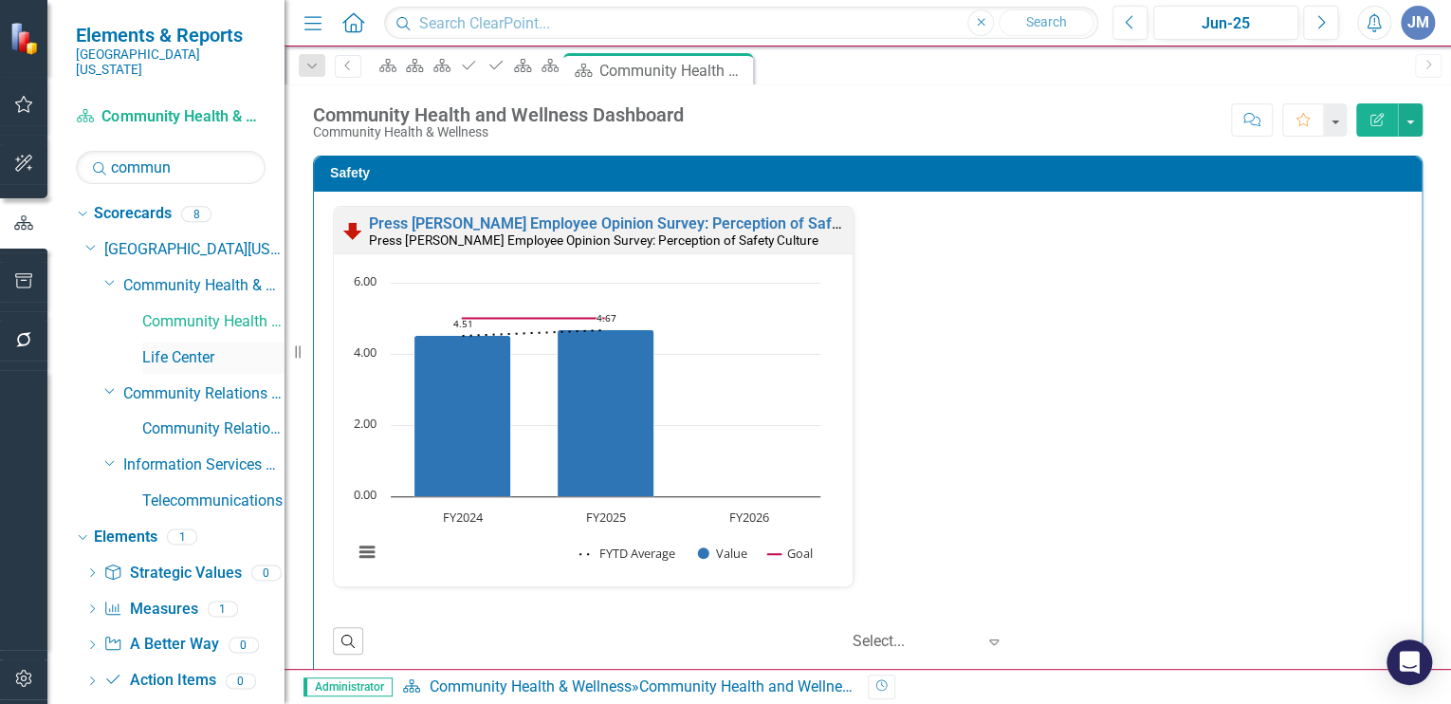
click at [160, 347] on link "Life Center" at bounding box center [213, 358] width 142 height 22
